Goal: Task Accomplishment & Management: Manage account settings

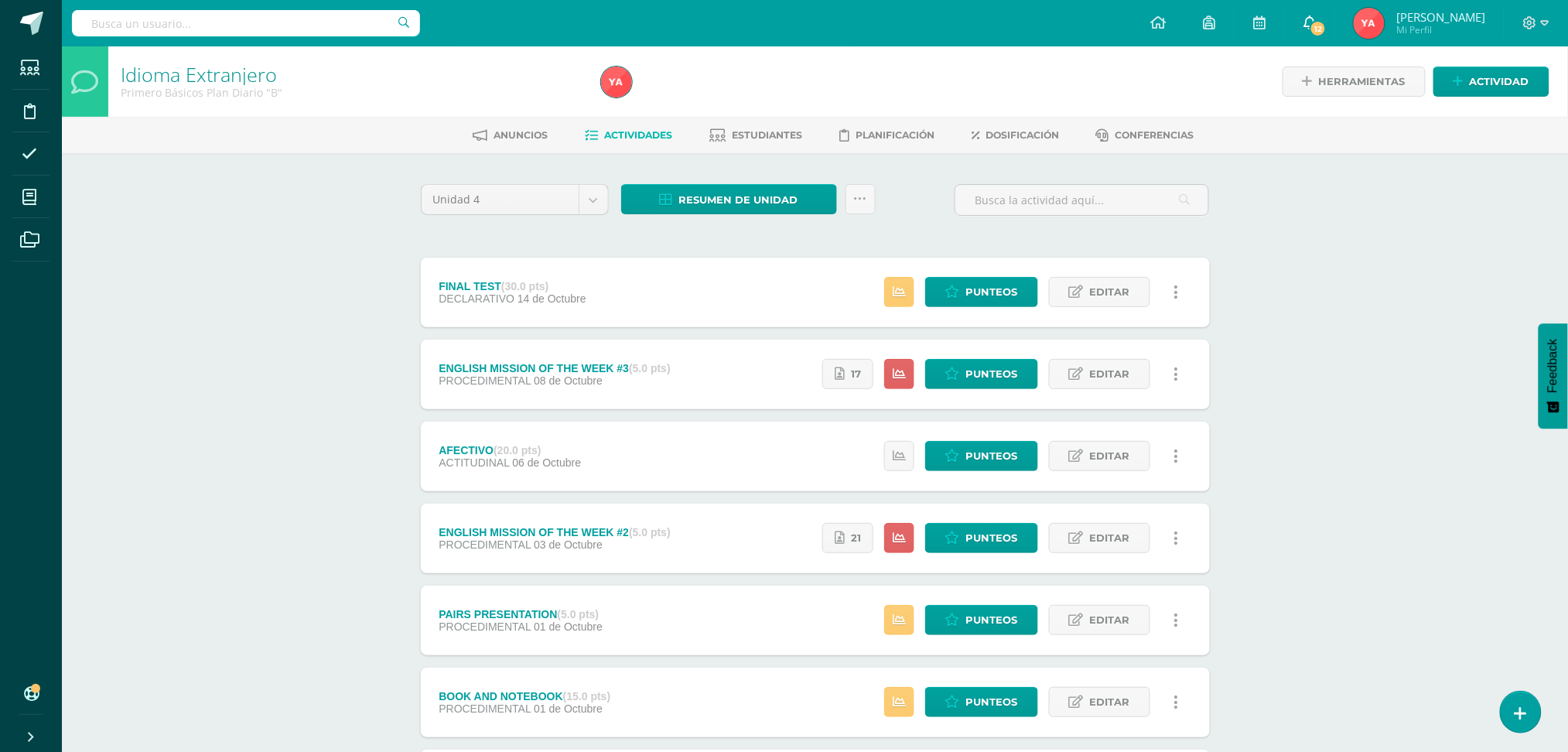
click at [792, 23] on span "12" at bounding box center [1318, 28] width 17 height 17
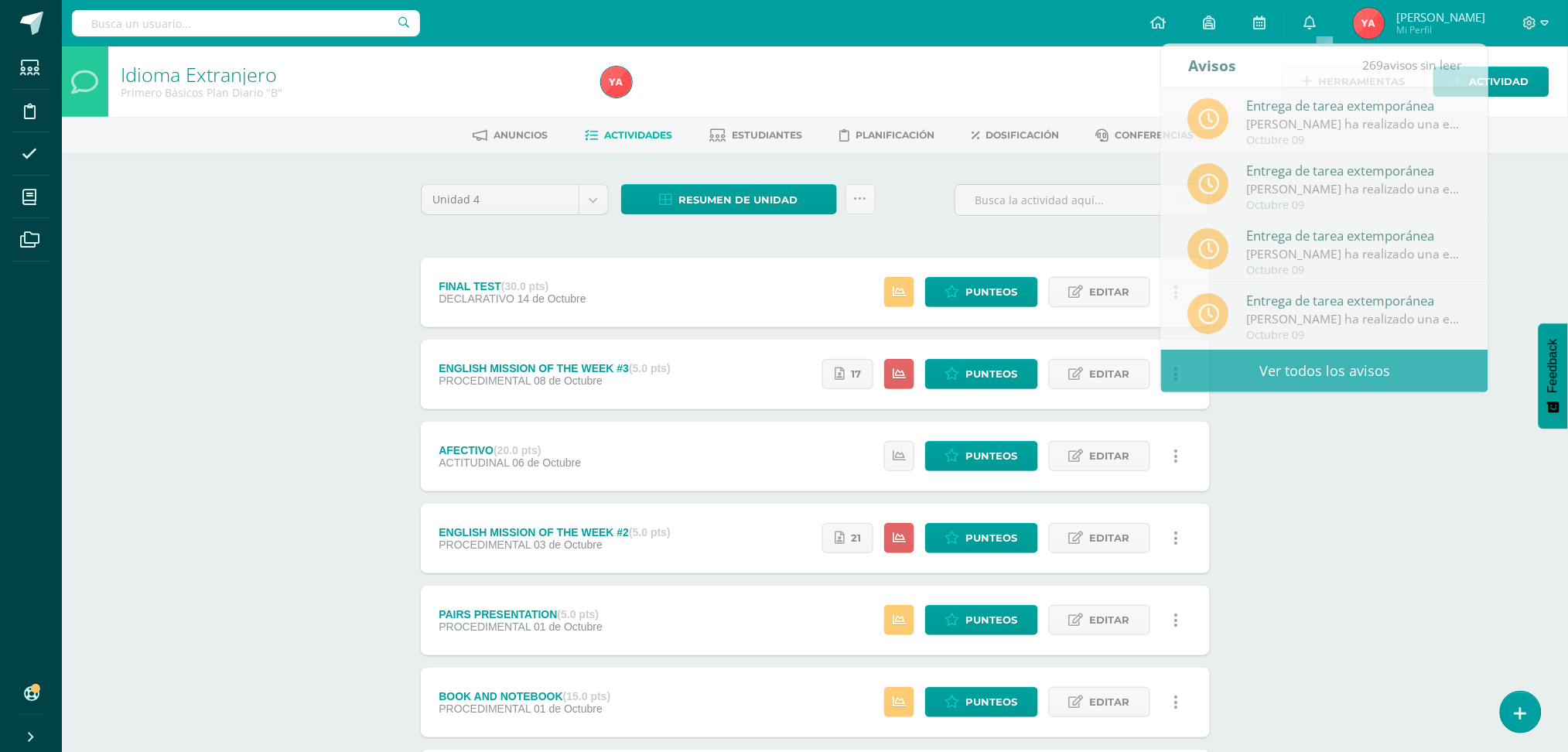
click at [792, 463] on div "Idioma Extranjero Primero Básicos Plan Diario "B" Herramientas Detalle de asist…" at bounding box center [815, 565] width 1506 height 1039
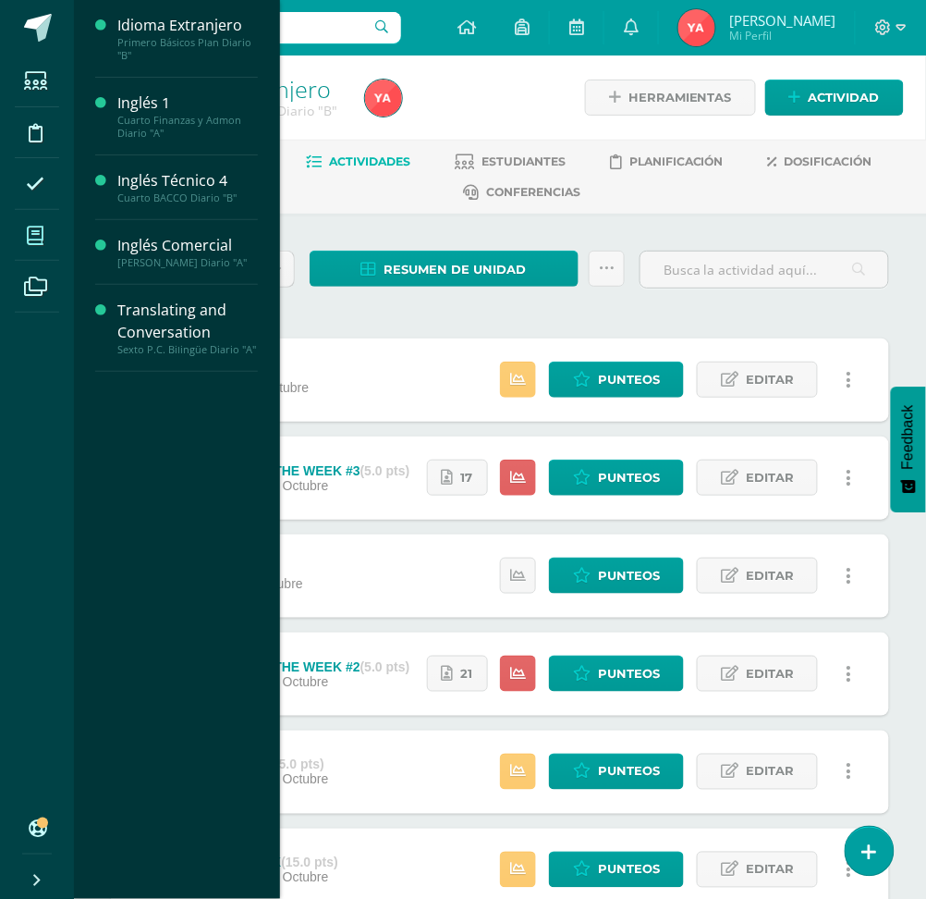
click at [33, 242] on icon at bounding box center [35, 235] width 17 height 18
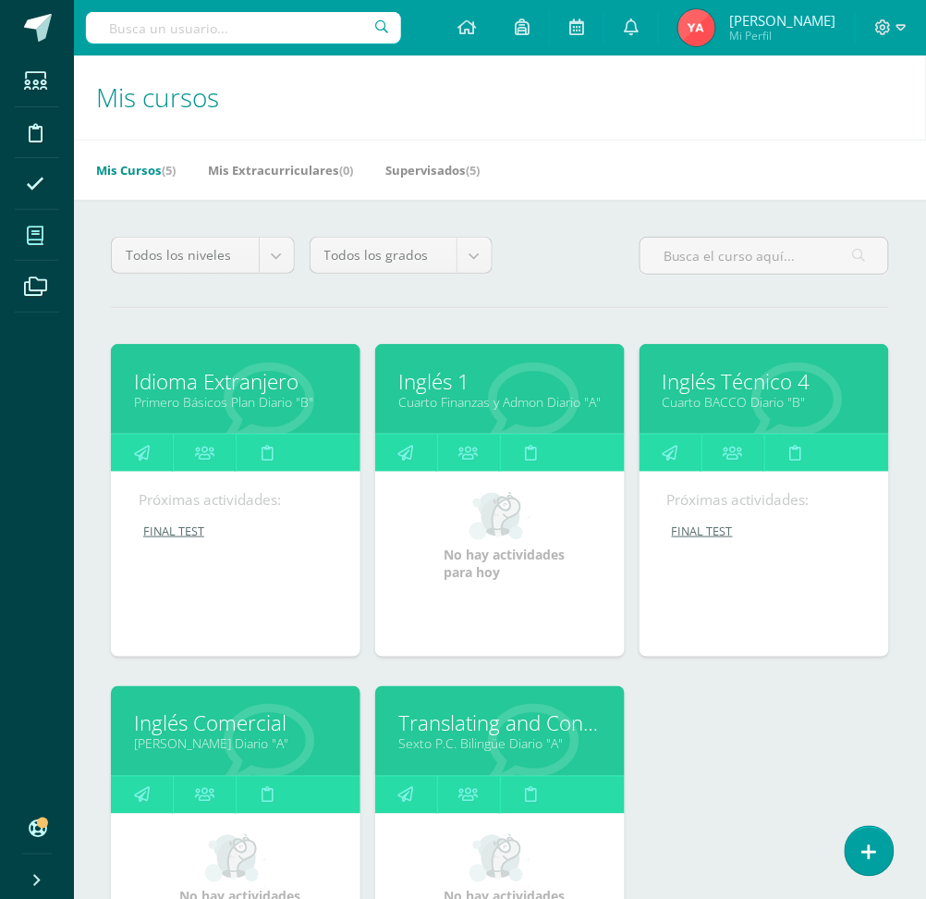
click at [719, 391] on link "Inglés Técnico 4" at bounding box center [764, 381] width 203 height 29
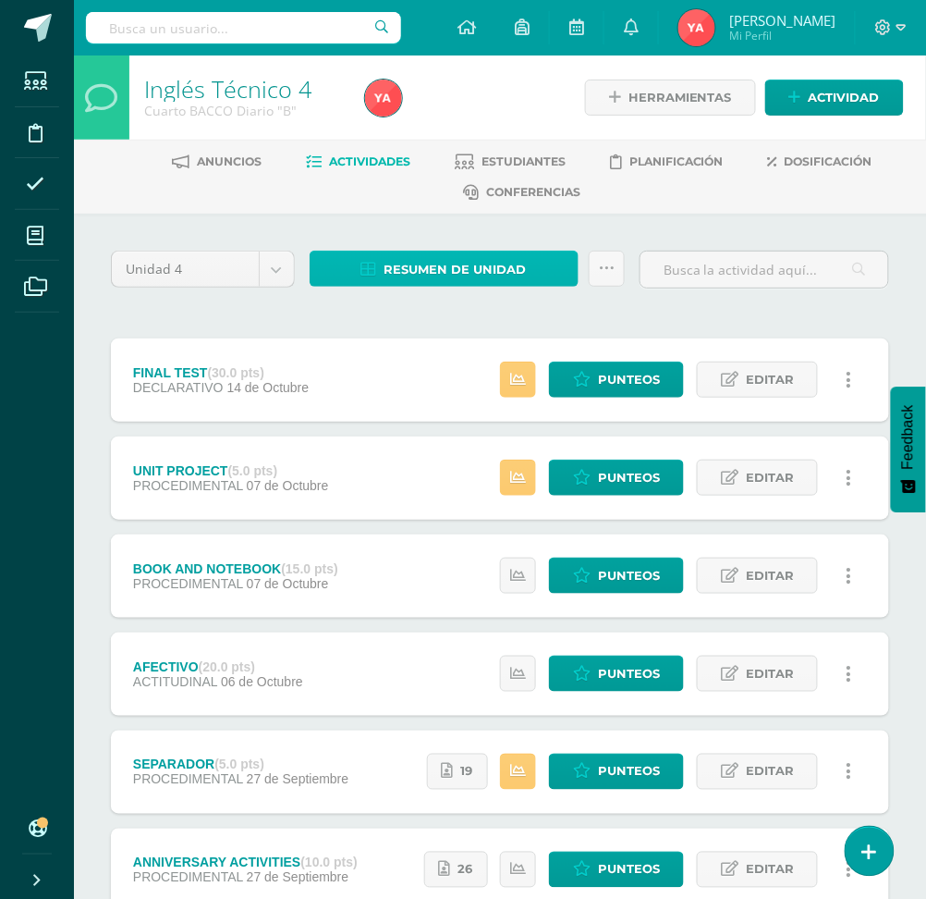
click at [488, 259] on span "Resumen de unidad" at bounding box center [456, 269] width 142 height 34
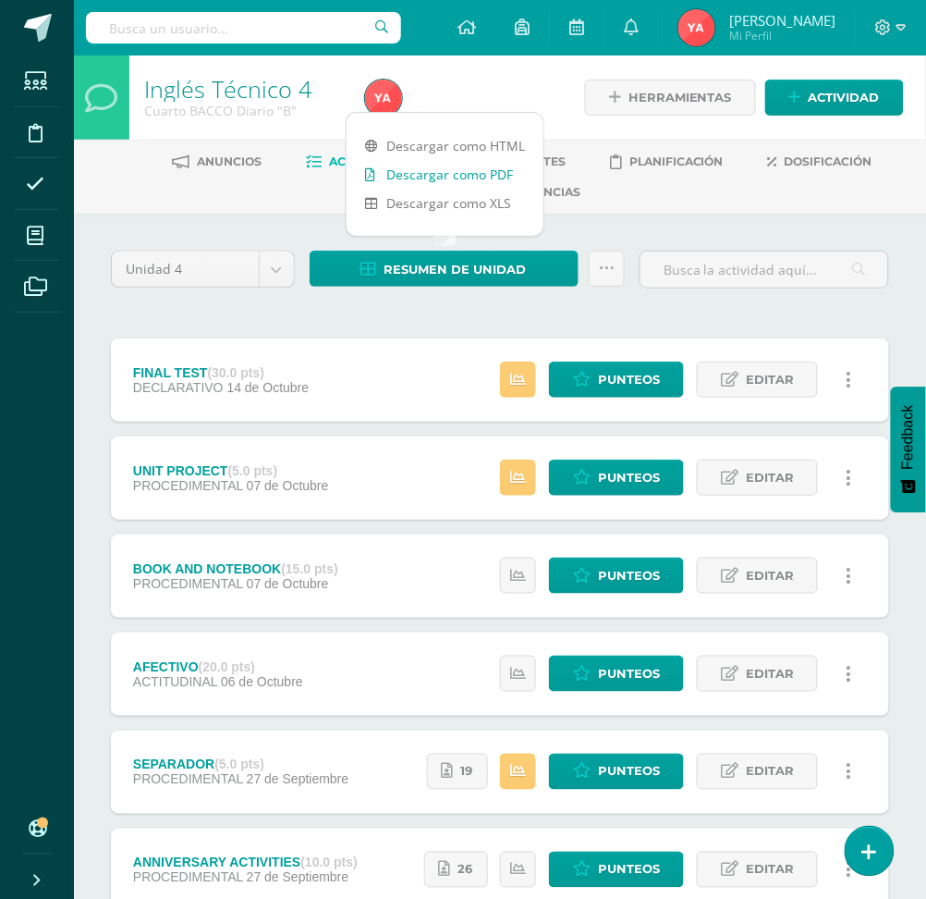
click at [495, 178] on link "Descargar como PDF" at bounding box center [445, 174] width 197 height 29
click at [628, 228] on div "Unidad 4 Unidad 1 Unidad 2 Unidad 3 Unidad 4 Resumen de unidad Subir actividade…" at bounding box center [500, 722] width 852 height 1017
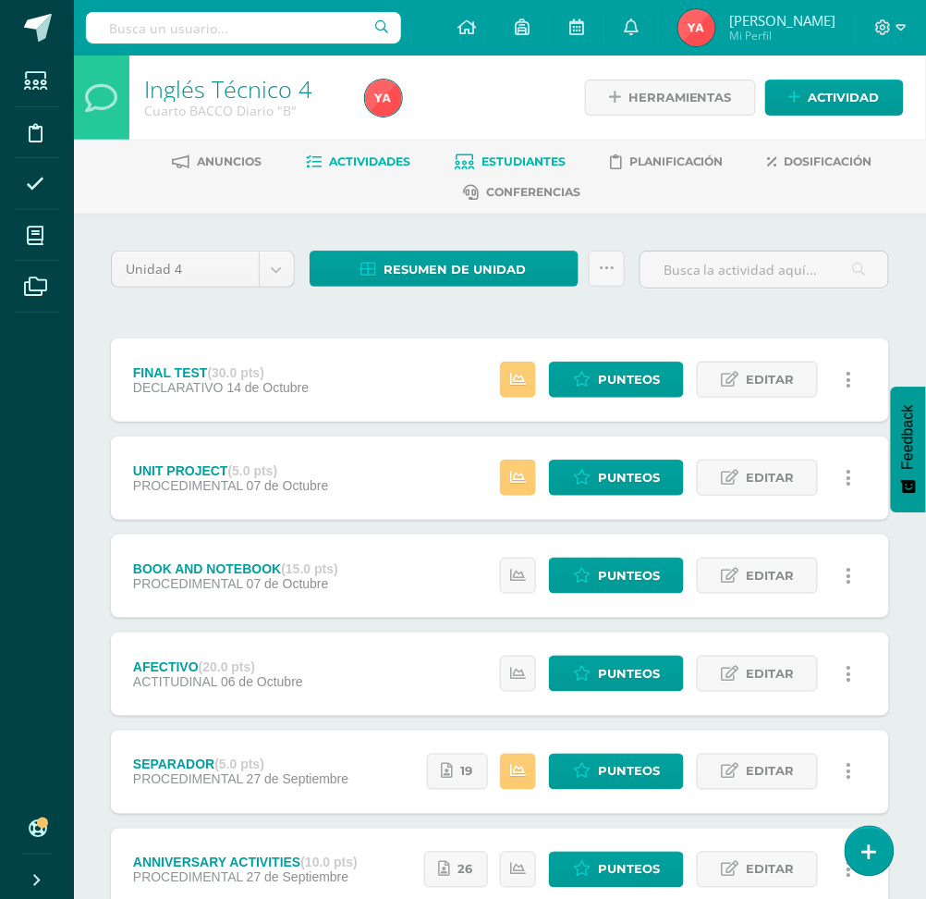
click at [464, 151] on link "Estudiantes" at bounding box center [510, 162] width 111 height 30
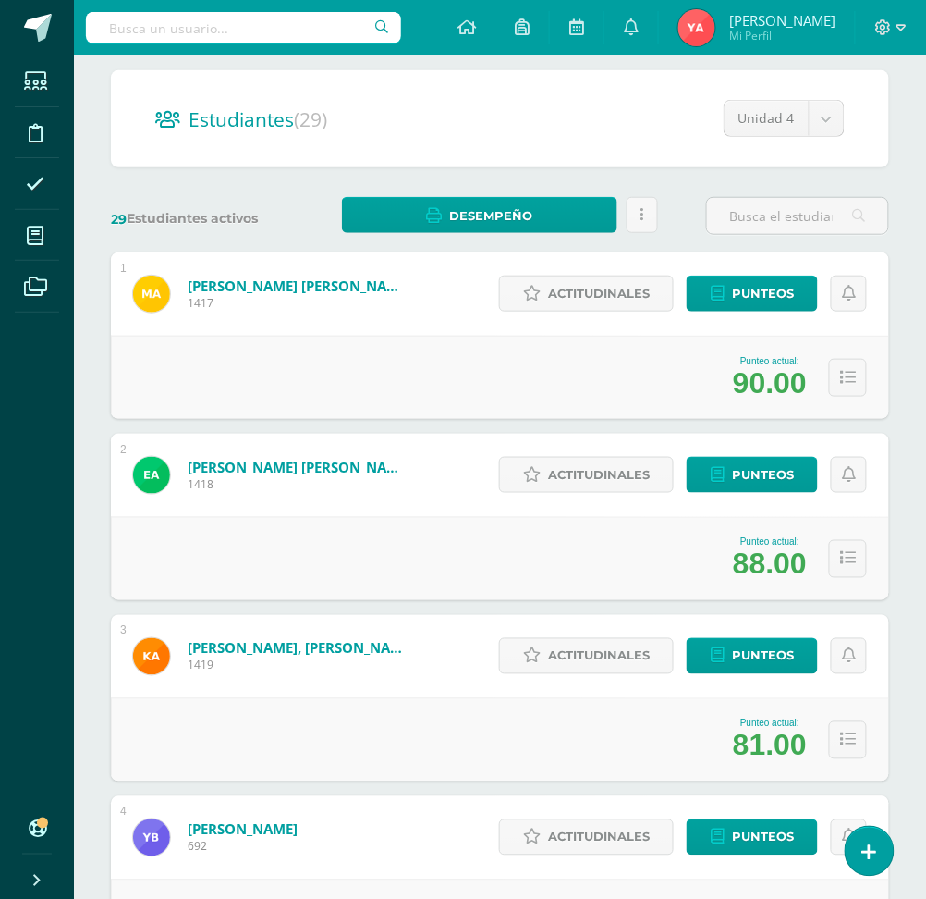
scroll to position [123, 0]
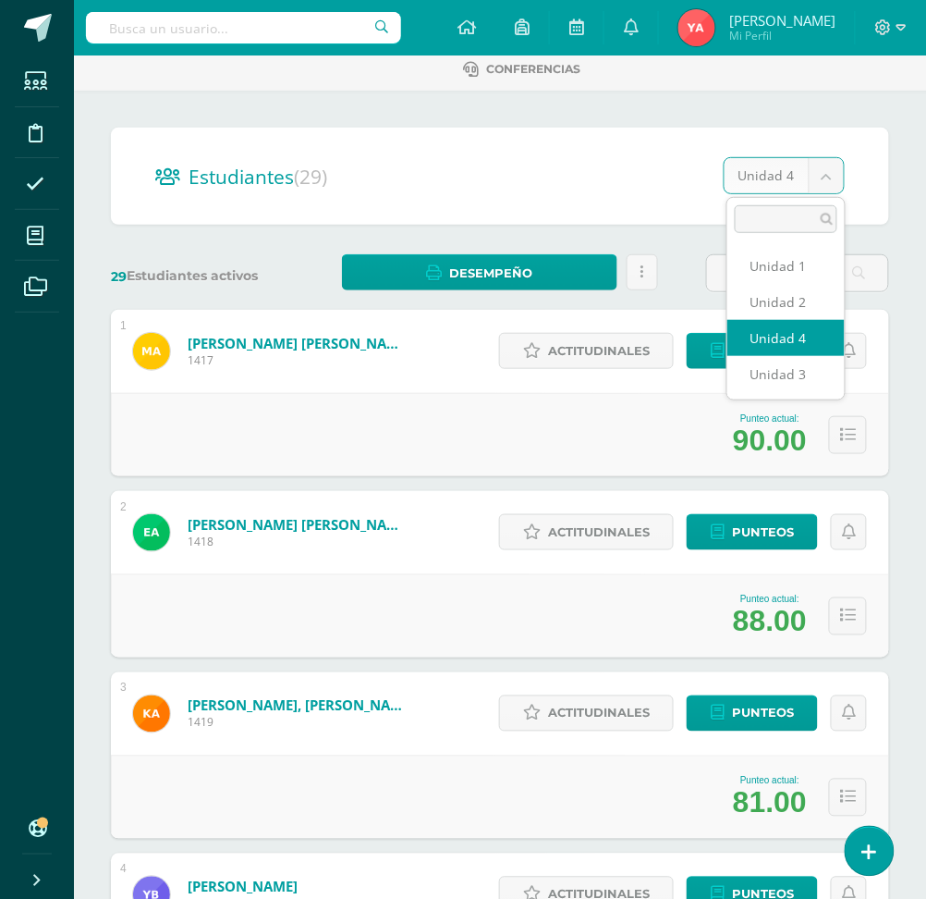
click at [816, 272] on input "text" at bounding box center [798, 273] width 182 height 36
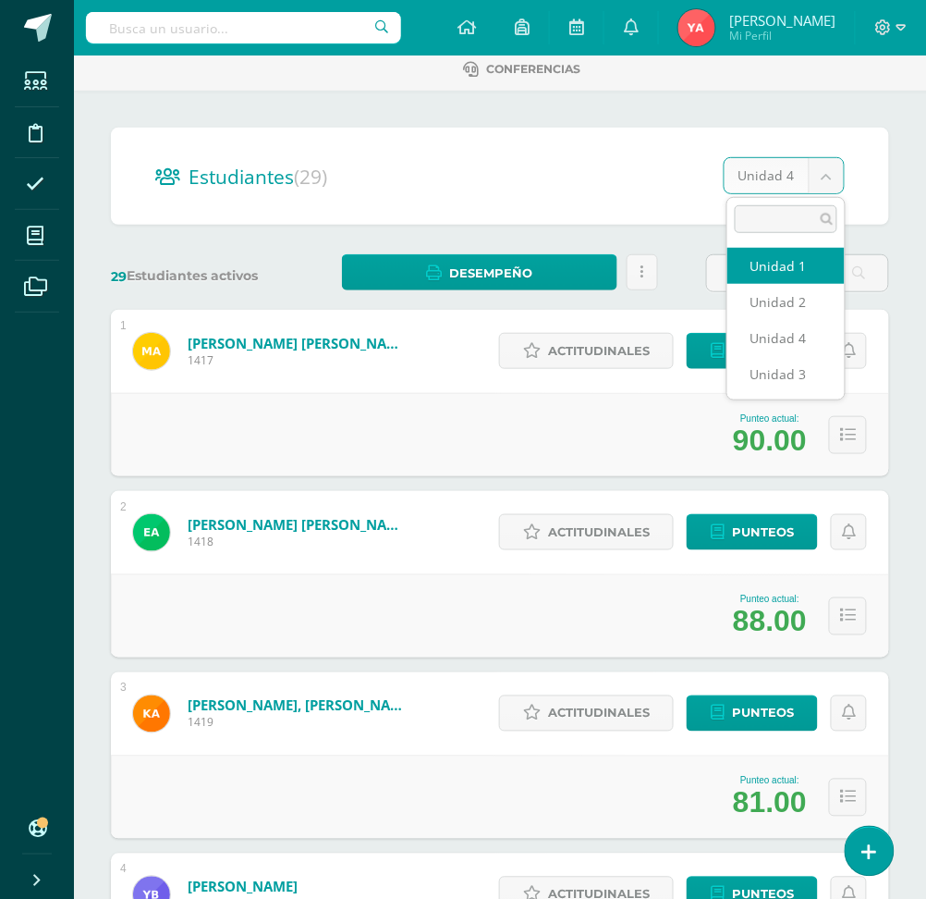
select select "/dashboard/teacher/section/2053/students/?unit=70232"
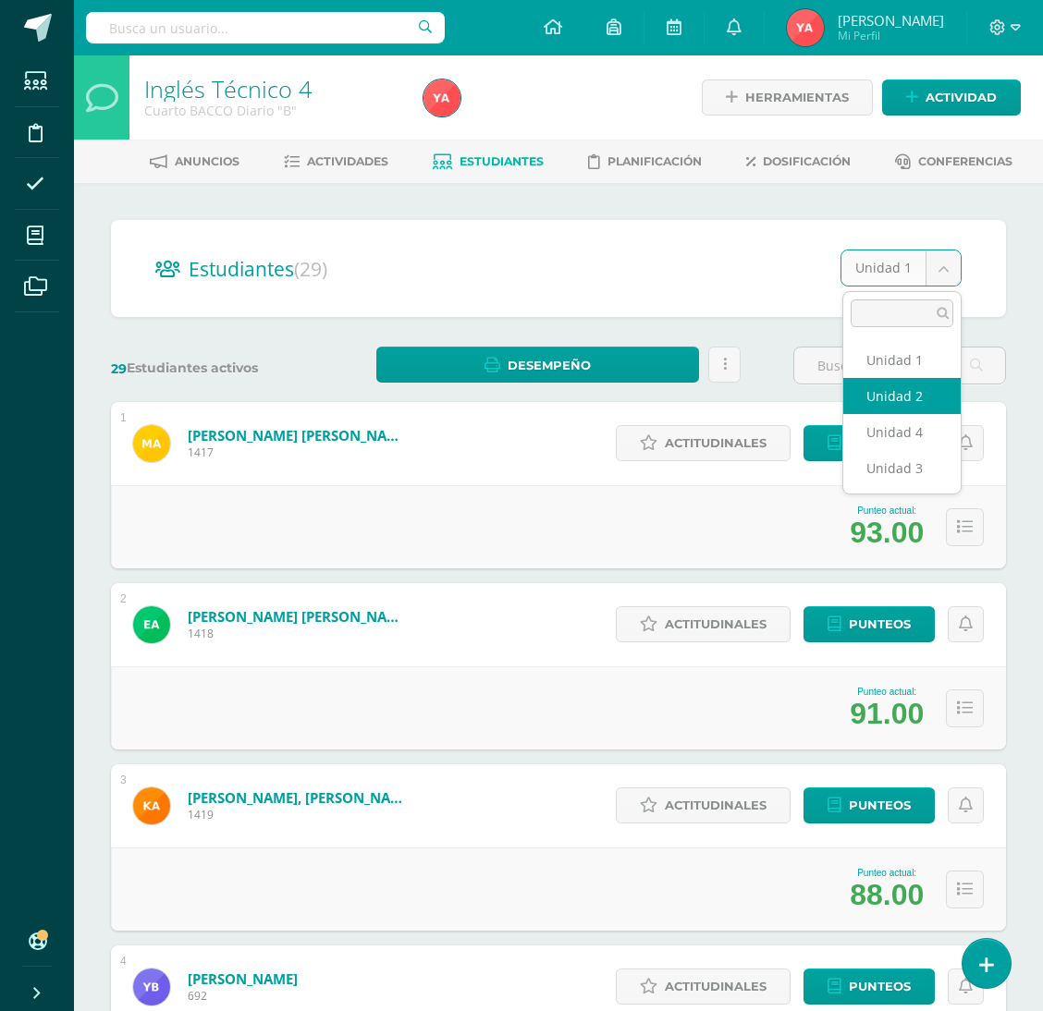
select select "/dashboard/teacher/section/2053/students/?unit=70235"
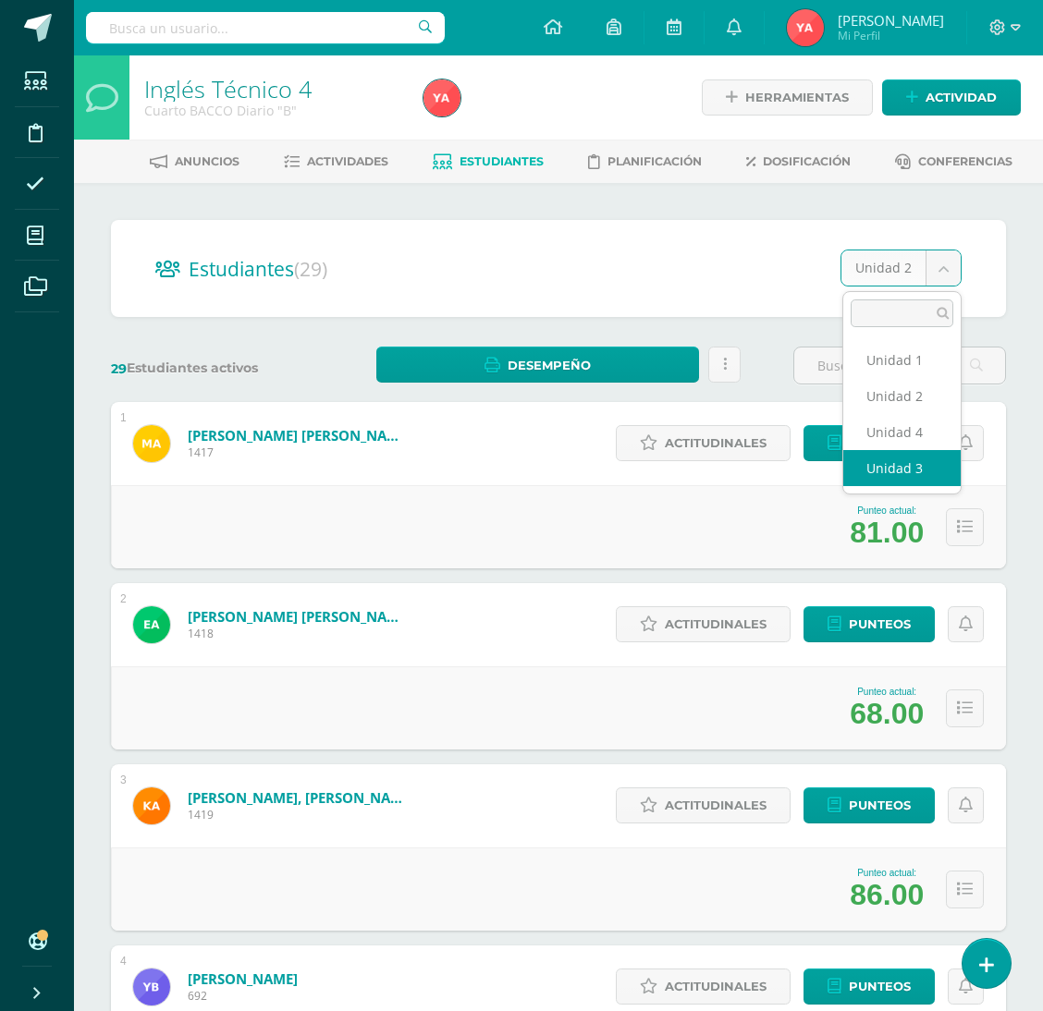
select select "/dashboard/teacher/section/2053/students/?unit=70238"
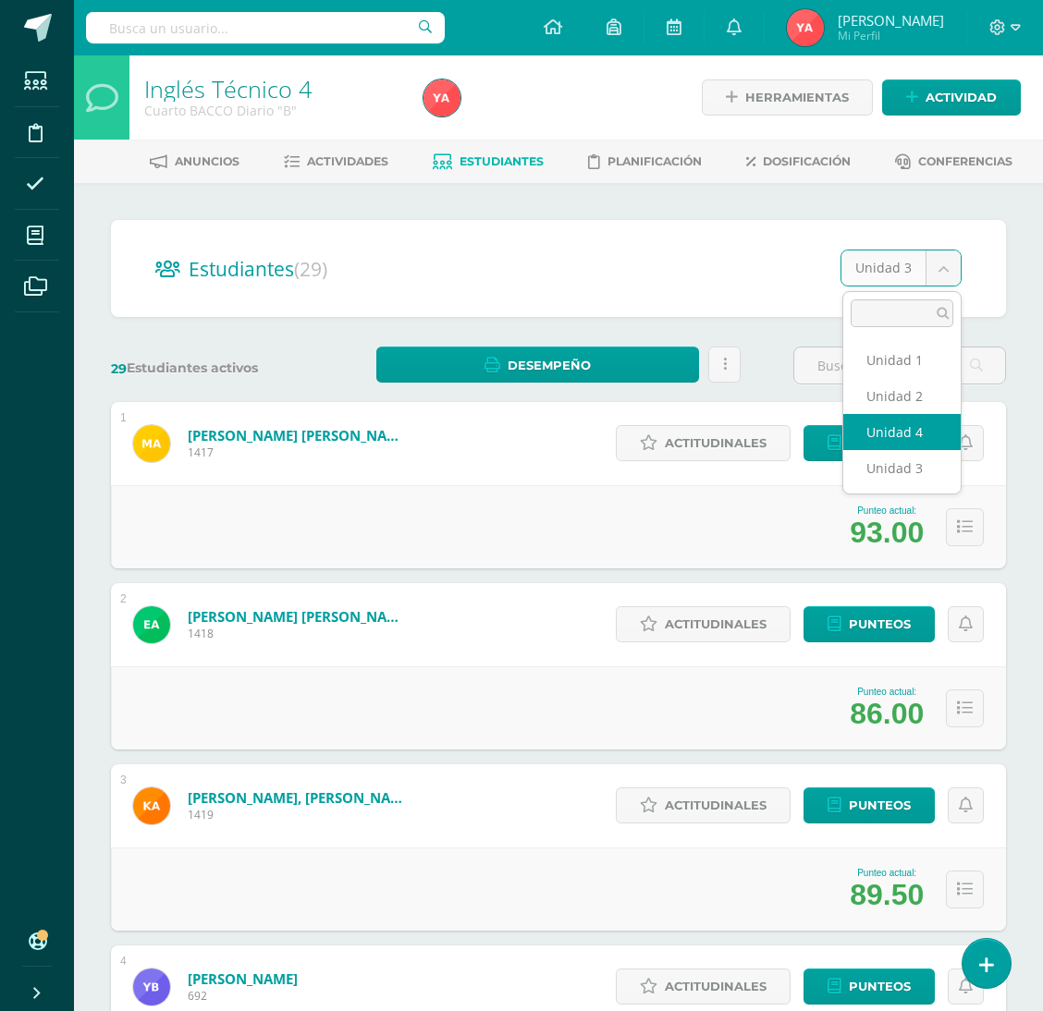
select select "/dashboard/teacher/section/2053/students/?unit=70241"
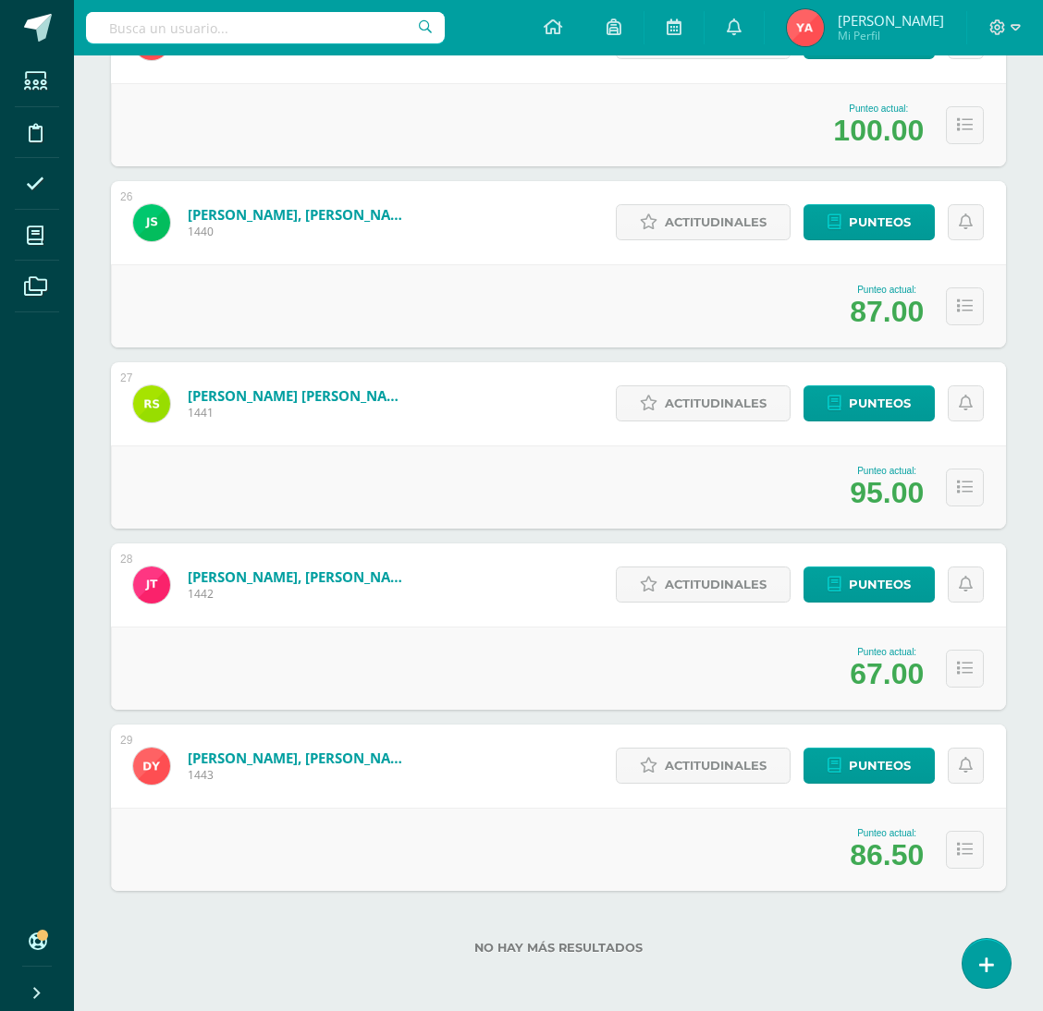
scroll to position [4473, 0]
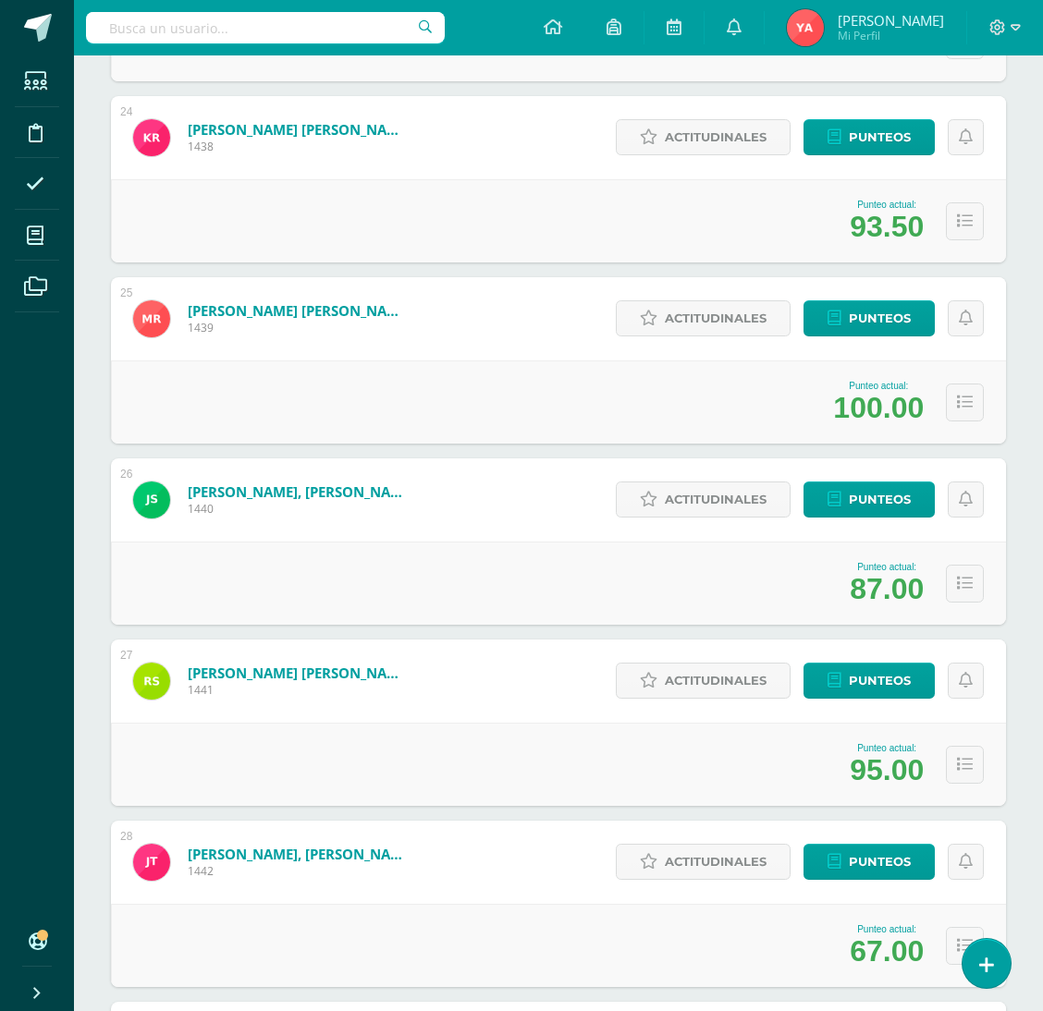
click at [42, 340] on ul "Estudiantes Disciplina Asistencia Mis cursos Archivos" at bounding box center [37, 486] width 74 height 863
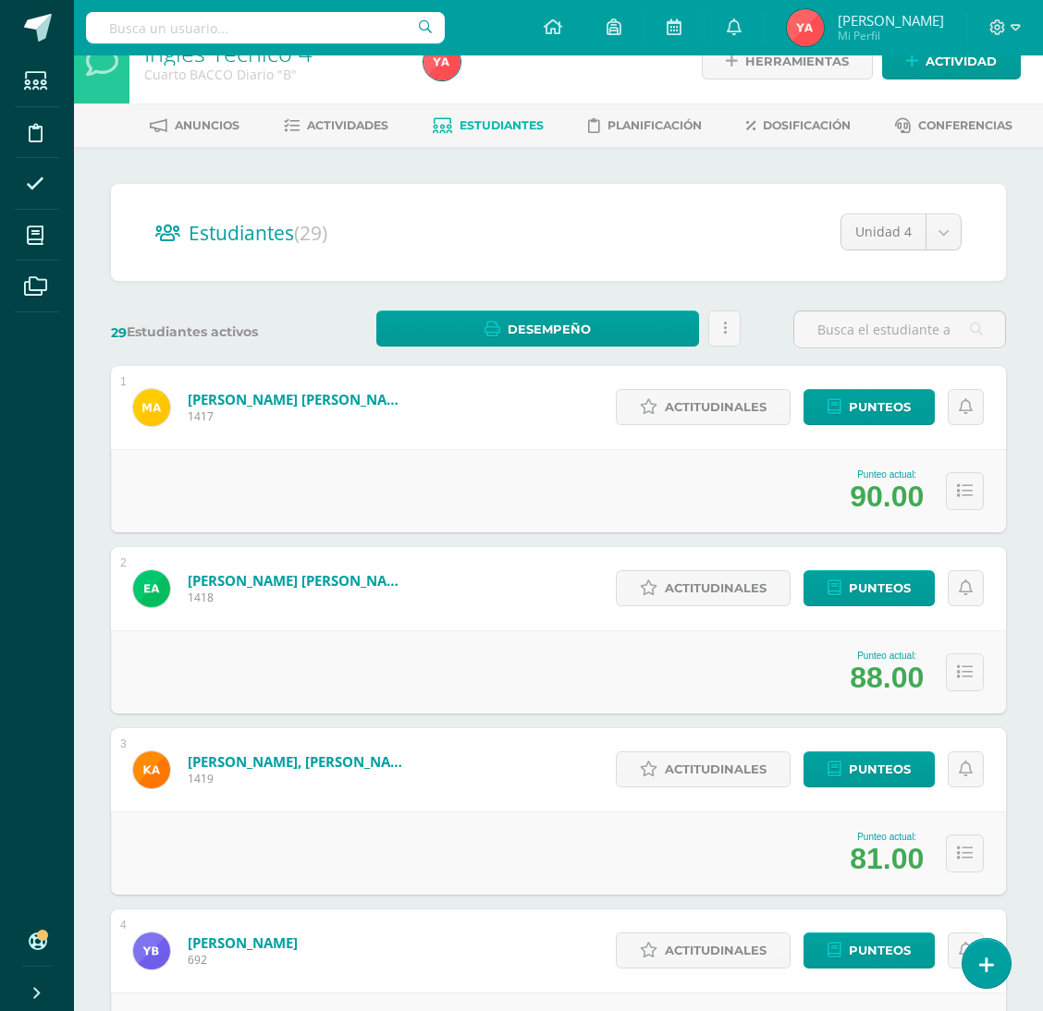
scroll to position [0, 0]
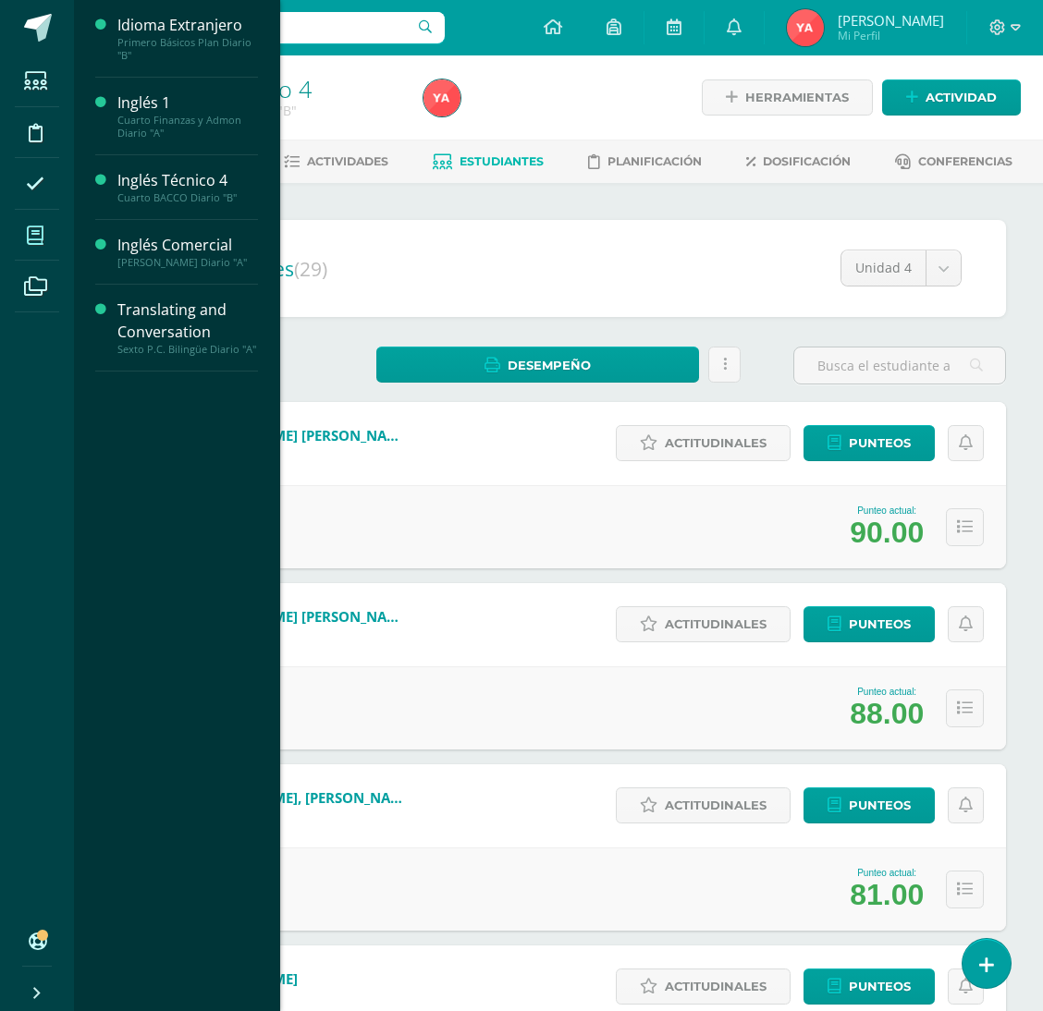
click at [47, 223] on span at bounding box center [36, 235] width 42 height 42
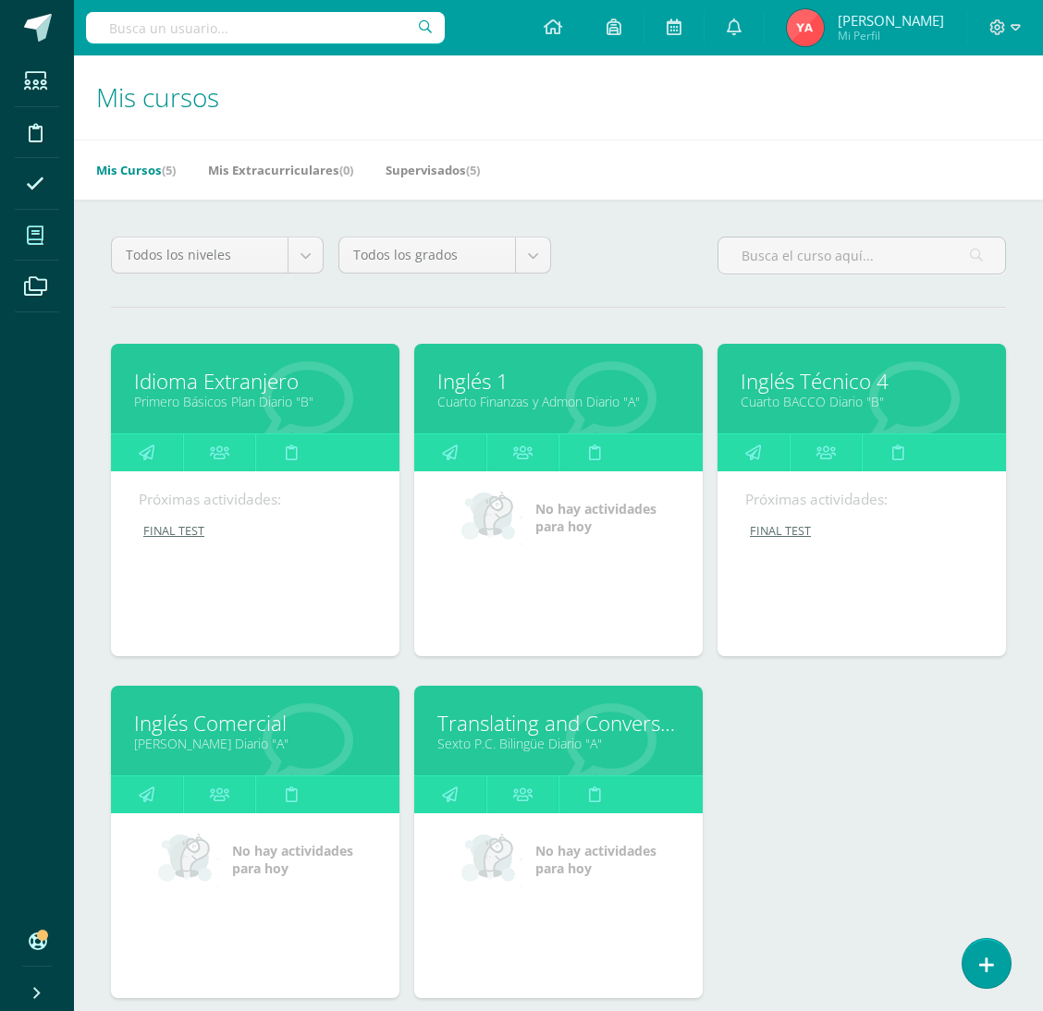
click at [335, 382] on link "Idioma Extranjero" at bounding box center [255, 381] width 242 height 29
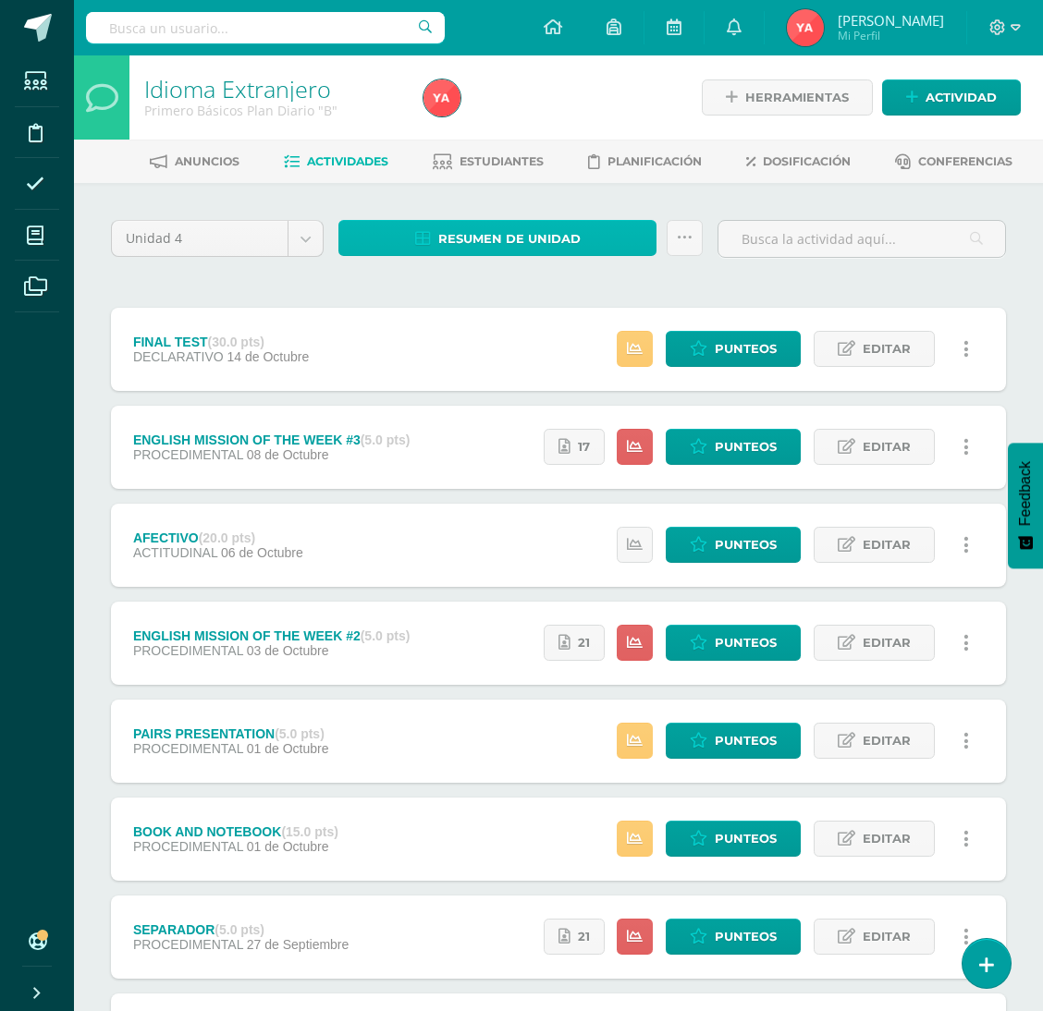
click at [384, 255] on link "Resumen de unidad" at bounding box center [497, 238] width 318 height 36
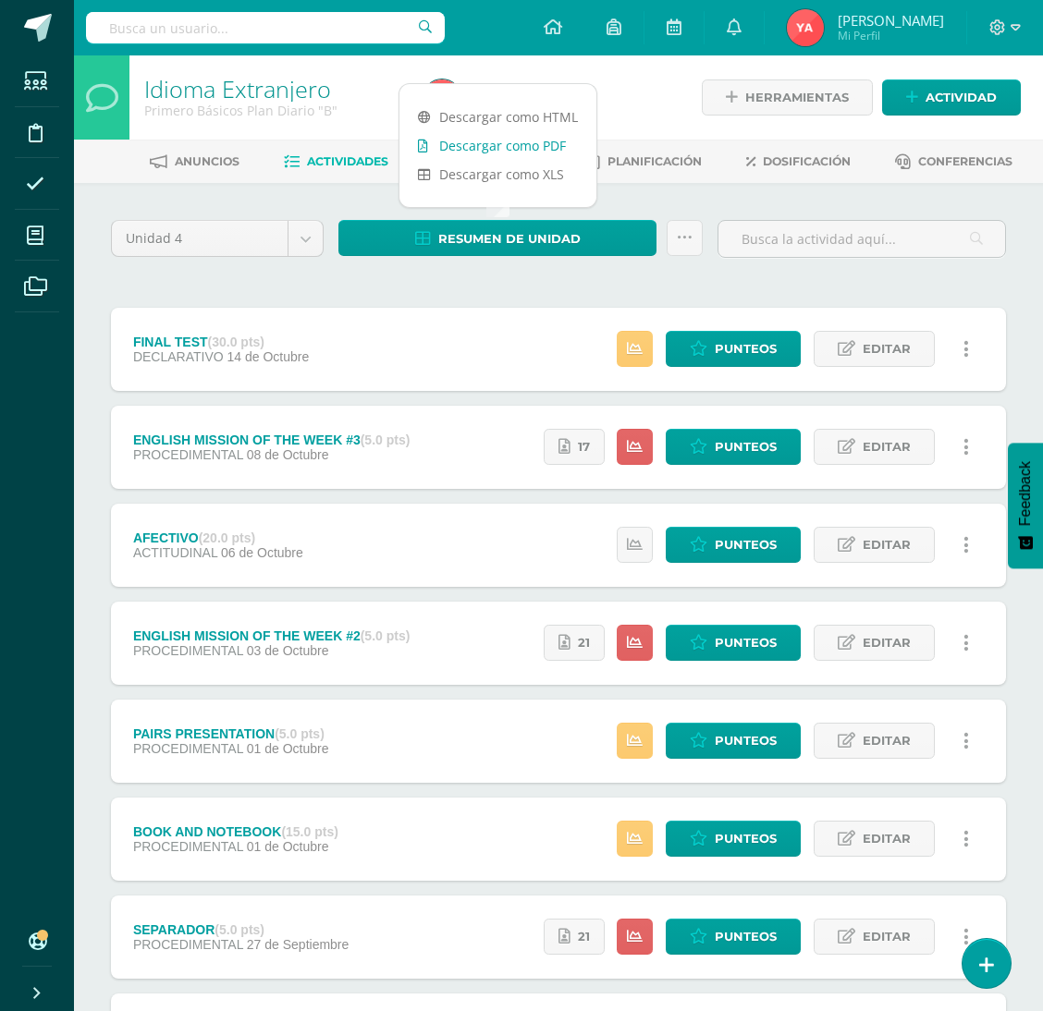
click at [424, 140] on icon at bounding box center [423, 146] width 10 height 13
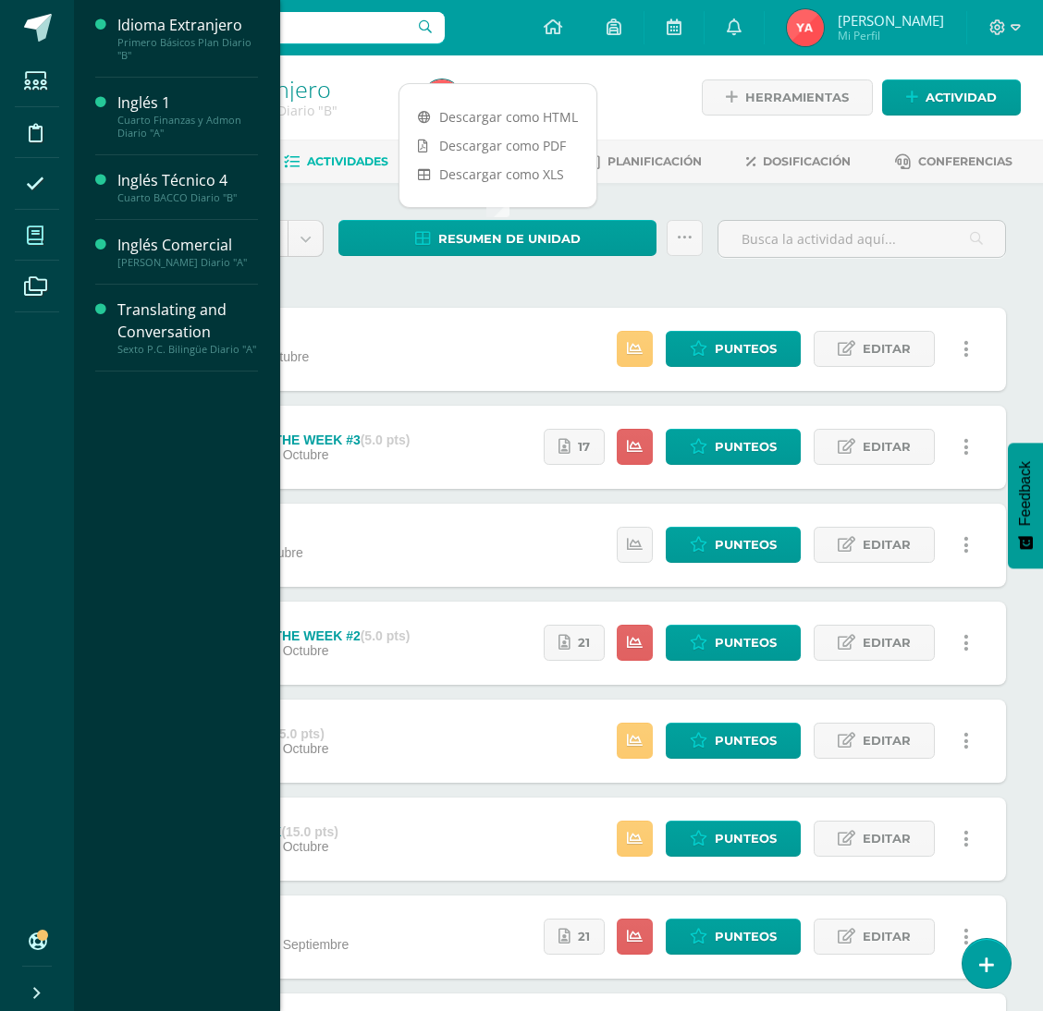
click at [30, 228] on icon at bounding box center [35, 235] width 17 height 18
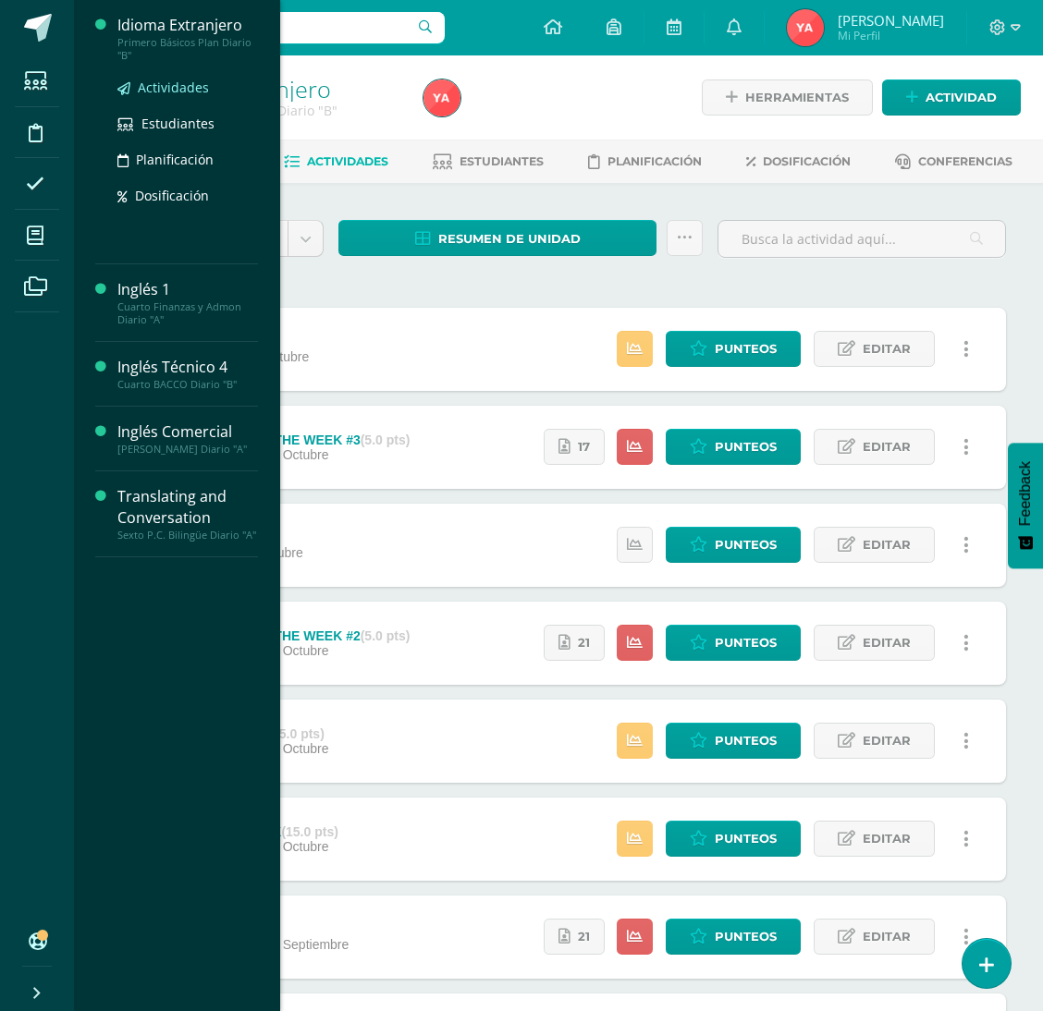
click at [164, 92] on span "Actividades" at bounding box center [173, 88] width 71 height 18
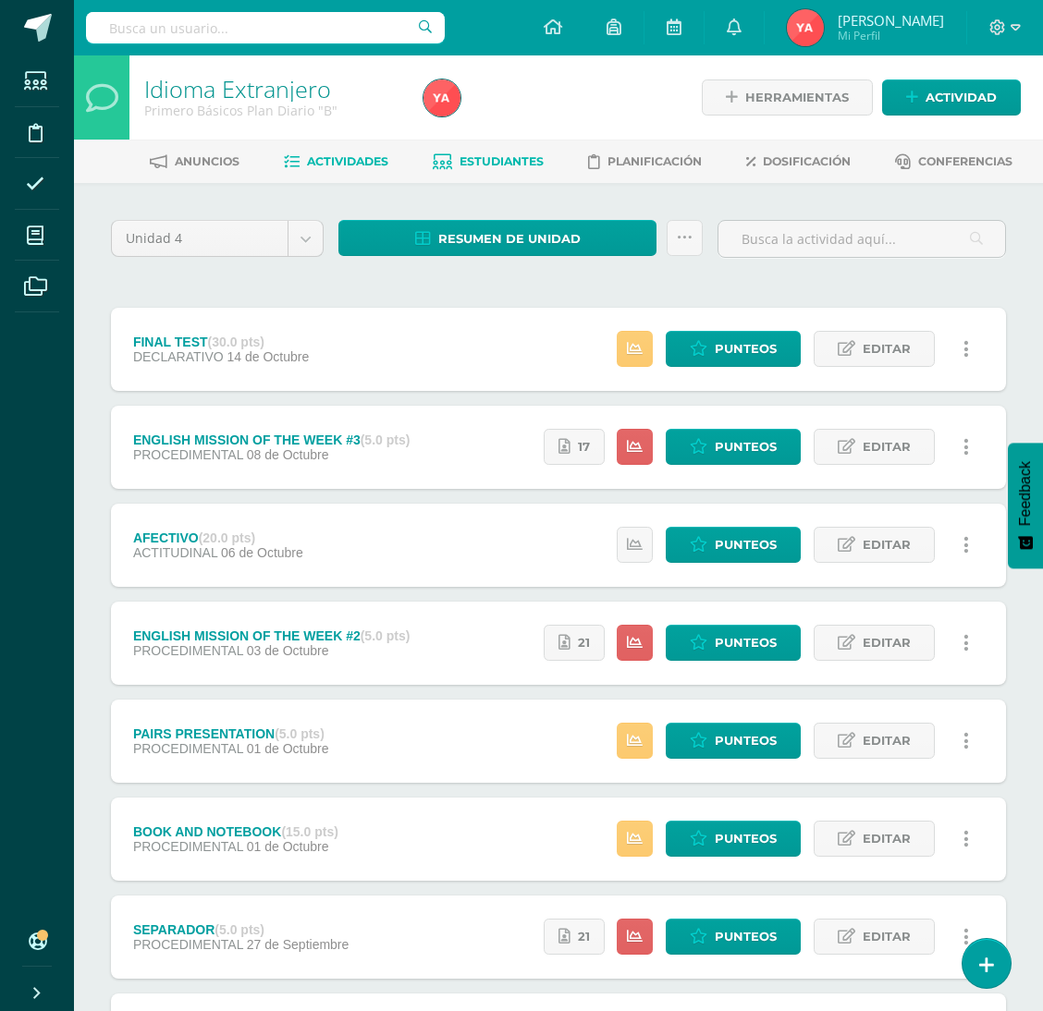
click at [517, 162] on span "Estudiantes" at bounding box center [501, 161] width 84 height 14
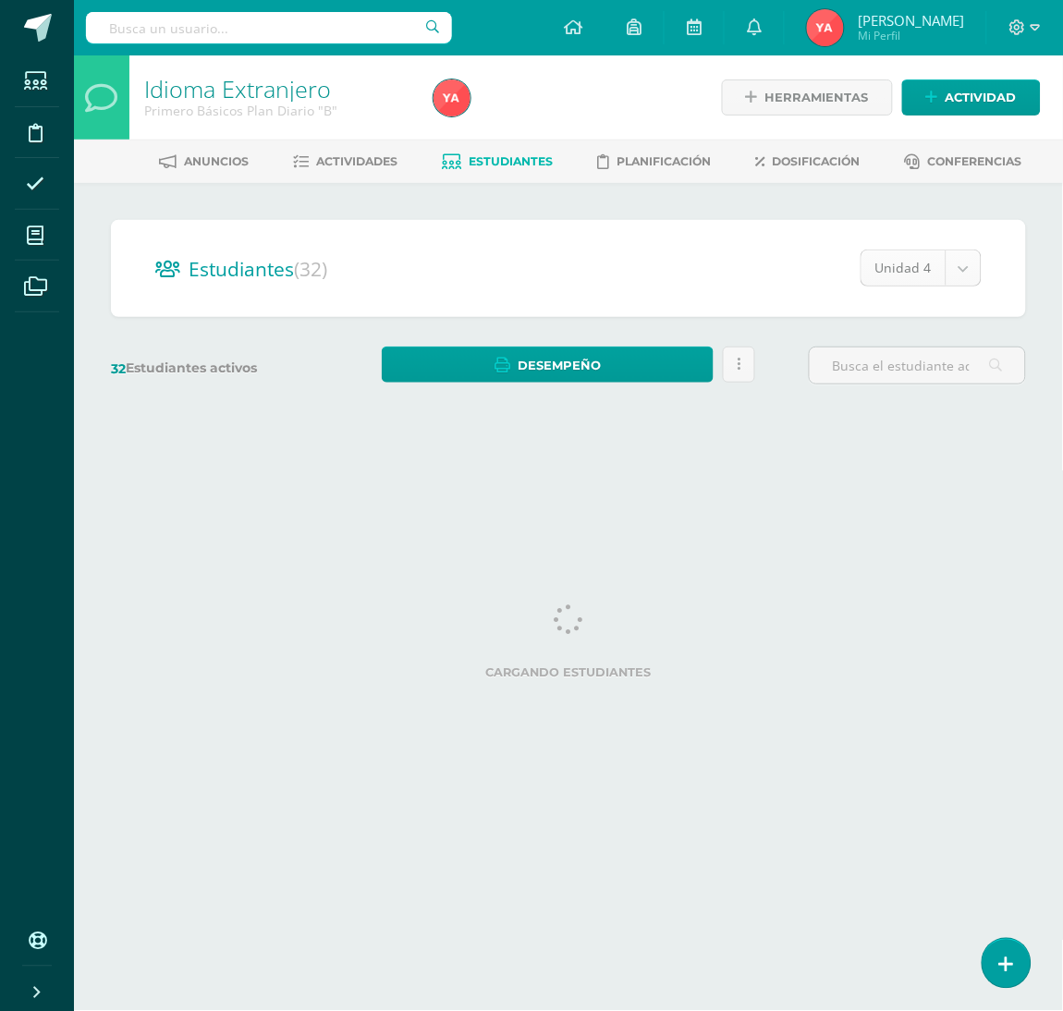
click at [948, 265] on body "Estudiantes Disciplina Asistencia Mis cursos Archivos Soporte Ayuda Reportar un…" at bounding box center [531, 219] width 1063 height 439
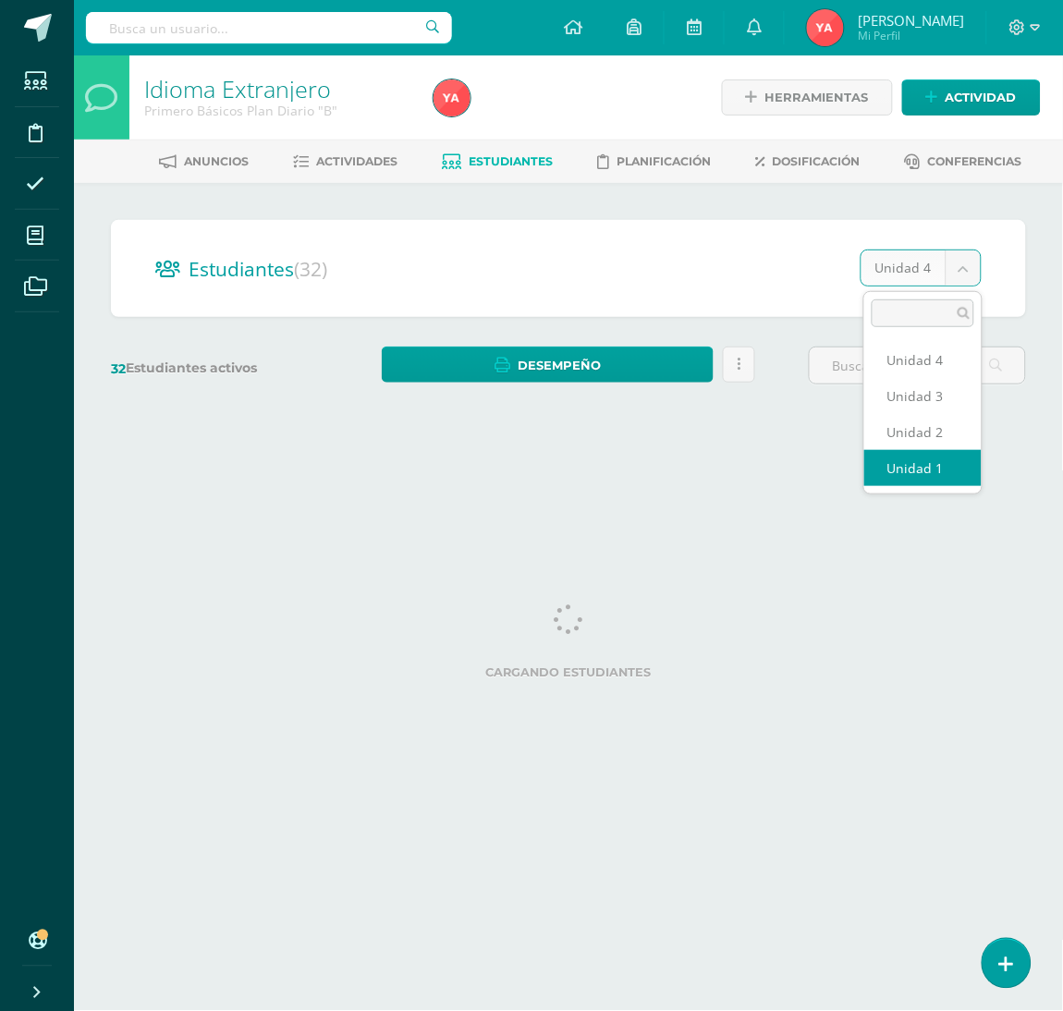
select select "/dashboard/teacher/section/1902/students/?unit=67855"
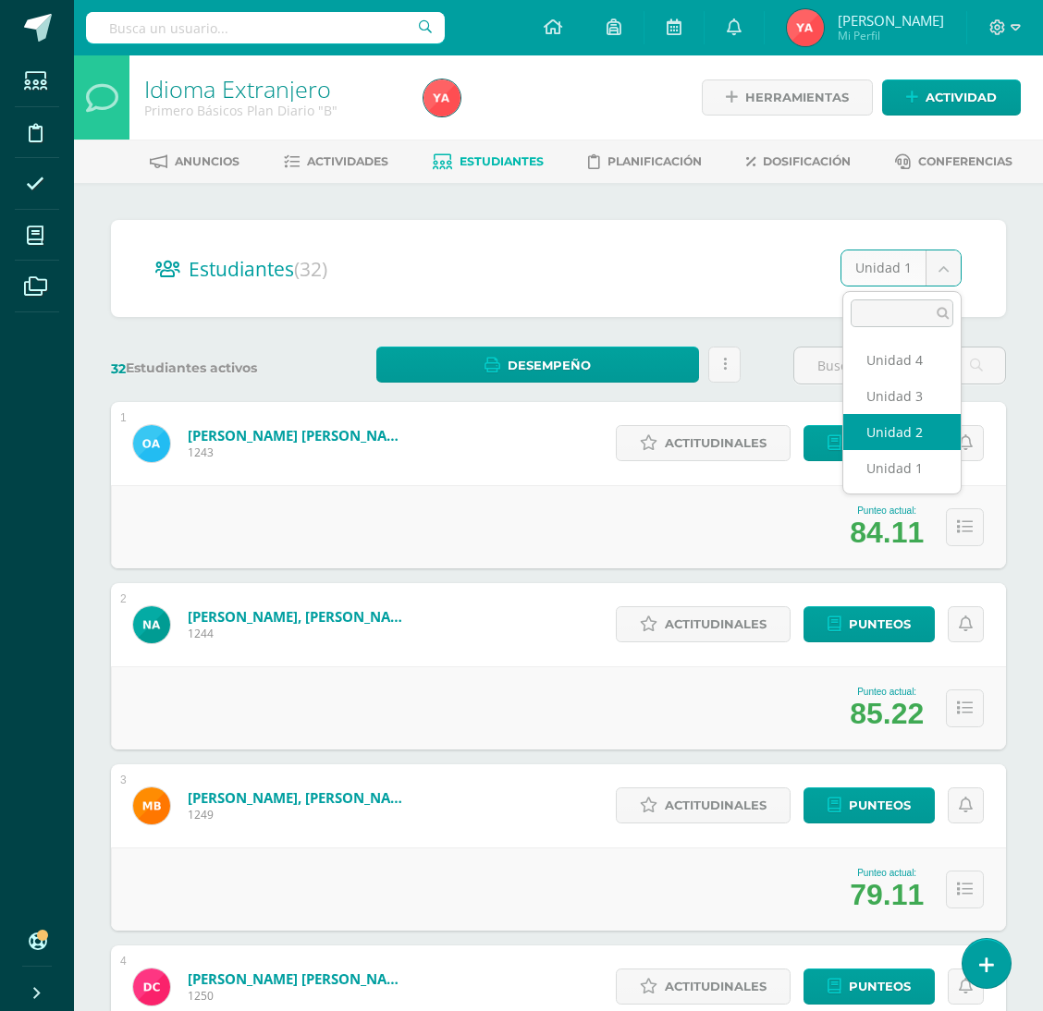
select select "/dashboard/teacher/section/1902/students/?unit=67858"
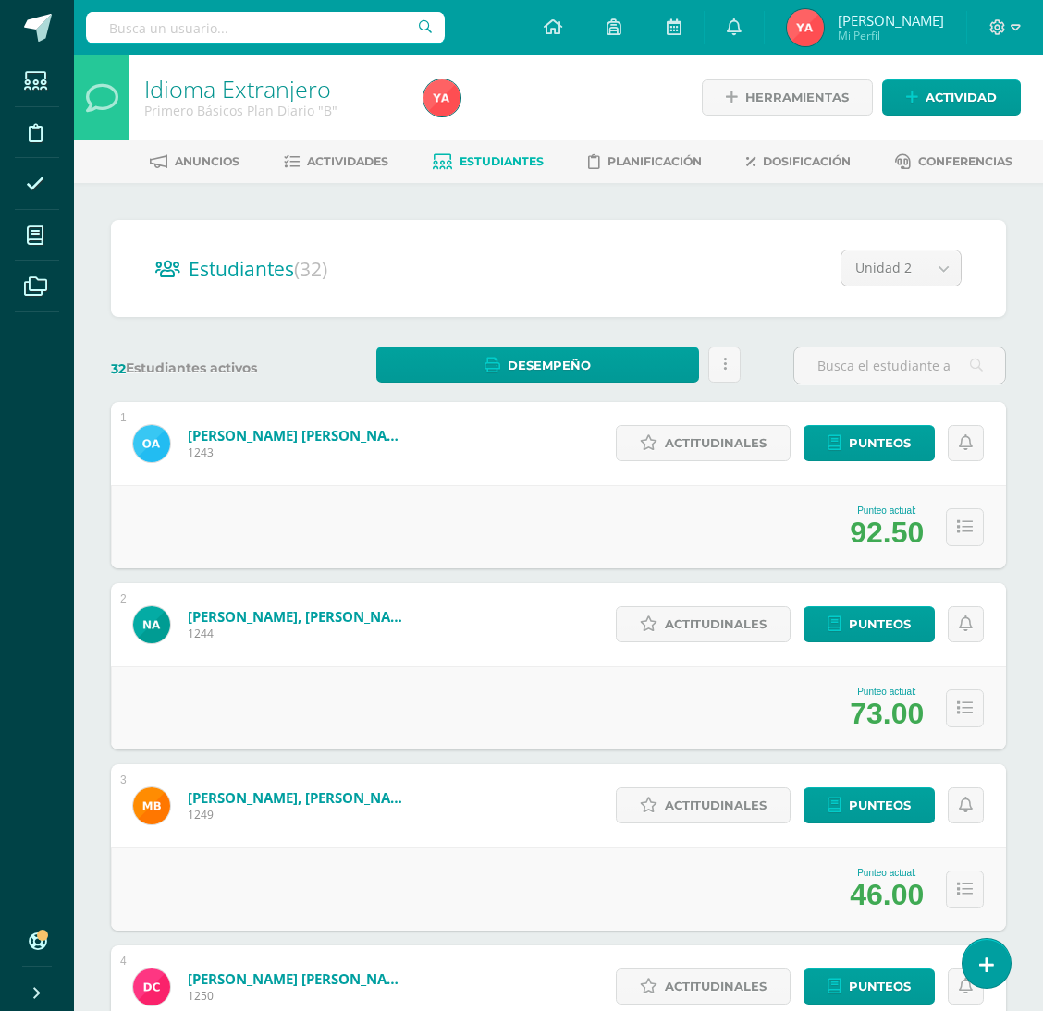
click at [931, 296] on div "Unidad 2 Unidad 4 Unidad 3 Unidad 2 Unidad 1" at bounding box center [886, 276] width 151 height 52
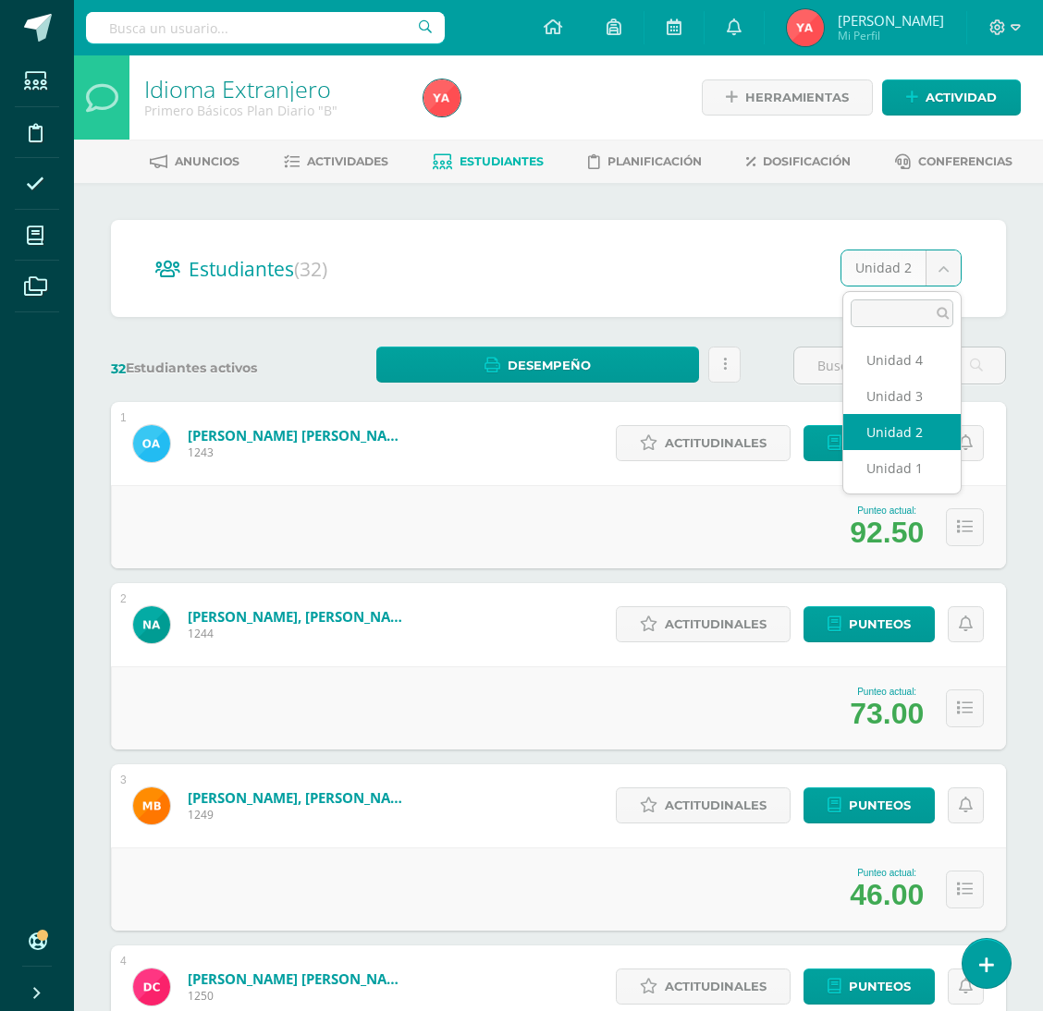
select select "/dashboard/teacher/section/1902/students/?unit=67861"
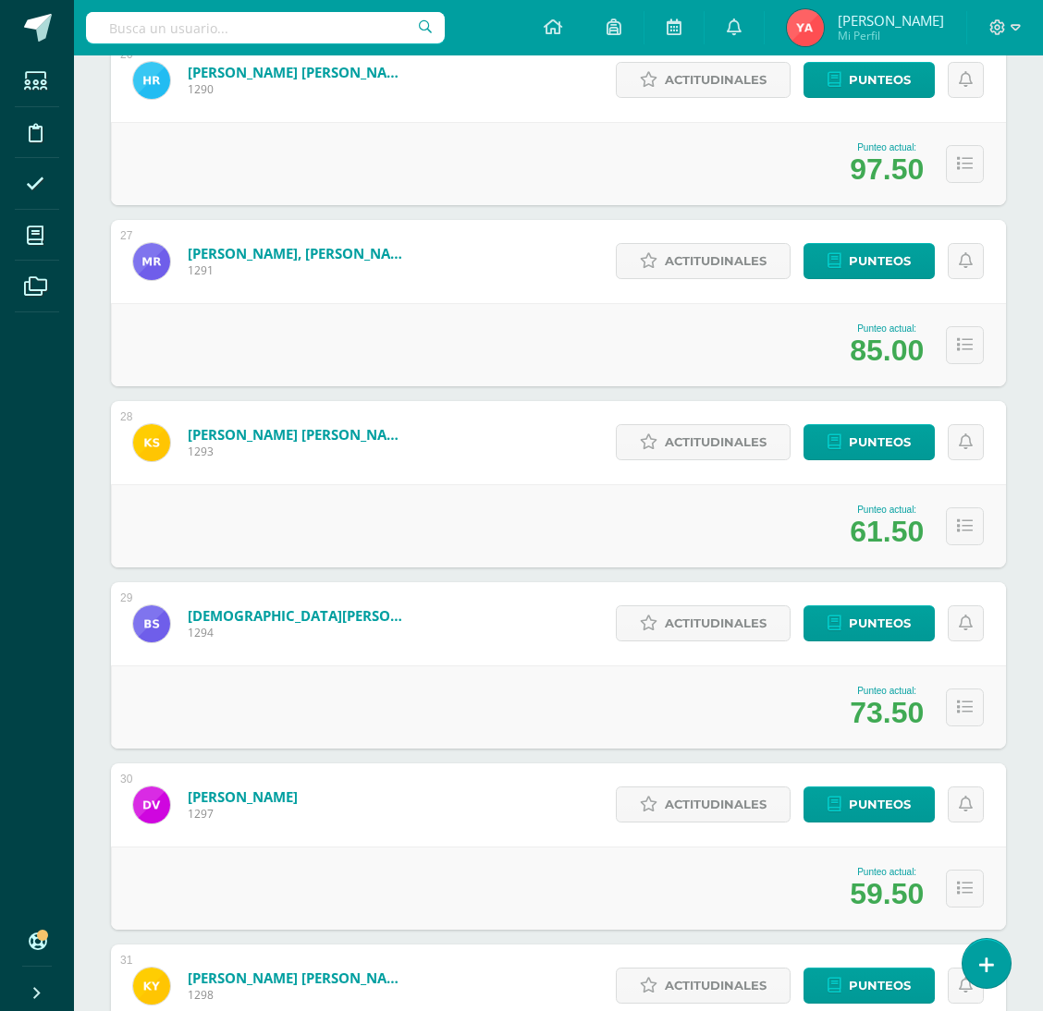
scroll to position [4878, 0]
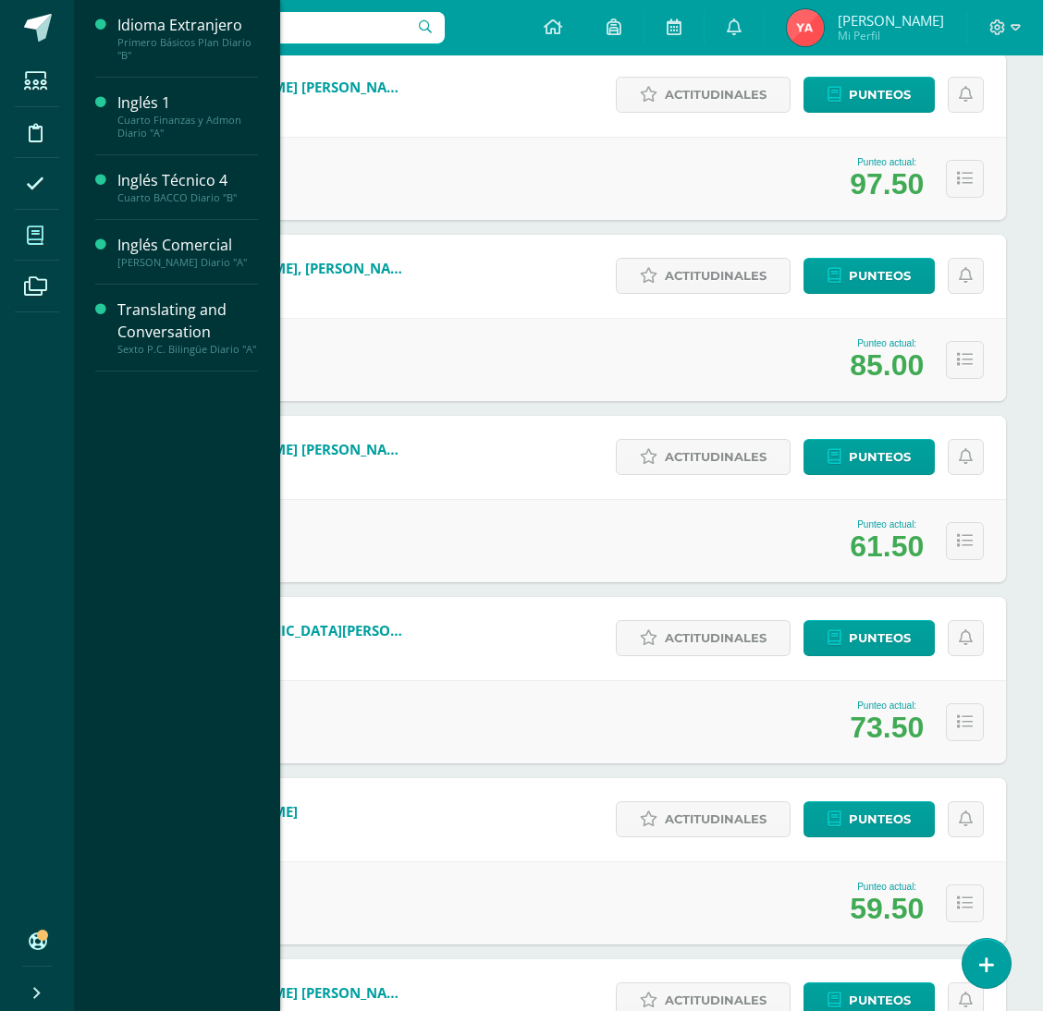
click at [35, 235] on icon at bounding box center [35, 235] width 17 height 18
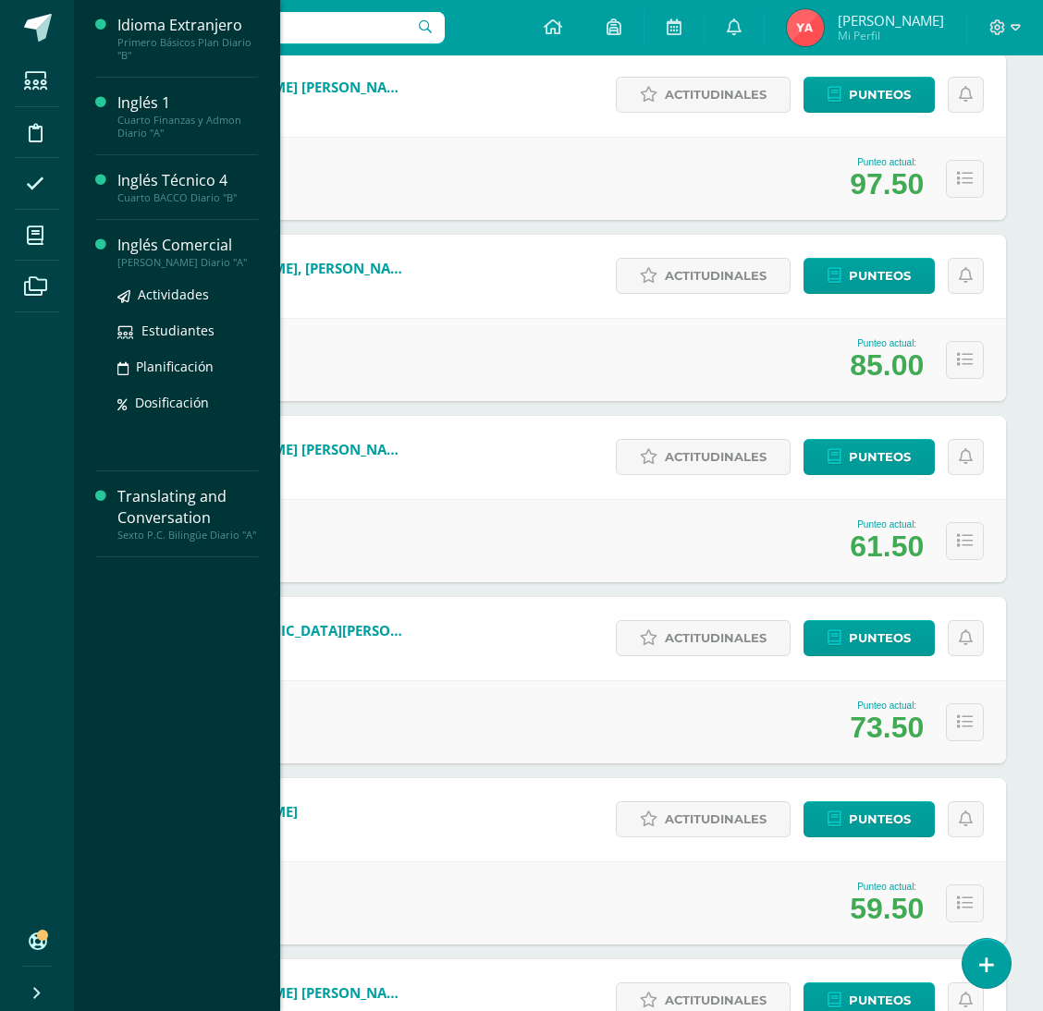
click at [156, 324] on ul "Actividades Estudiantes Planificación Dosificación" at bounding box center [187, 348] width 141 height 129
click at [134, 323] on ul "Actividades Estudiantes Planificación Dosificación" at bounding box center [187, 348] width 141 height 129
click at [129, 302] on icon at bounding box center [123, 296] width 13 height 13
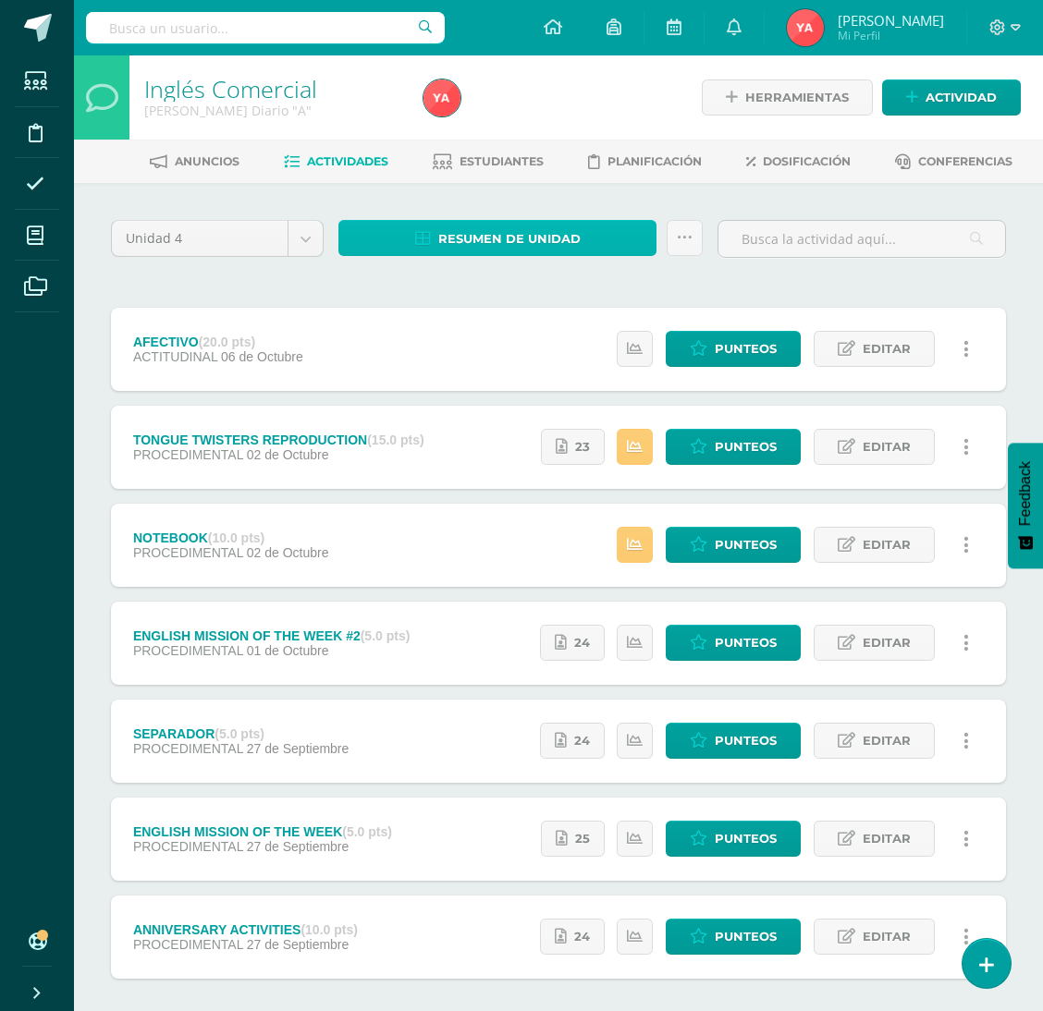
click at [403, 251] on link "Resumen de unidad" at bounding box center [497, 238] width 318 height 36
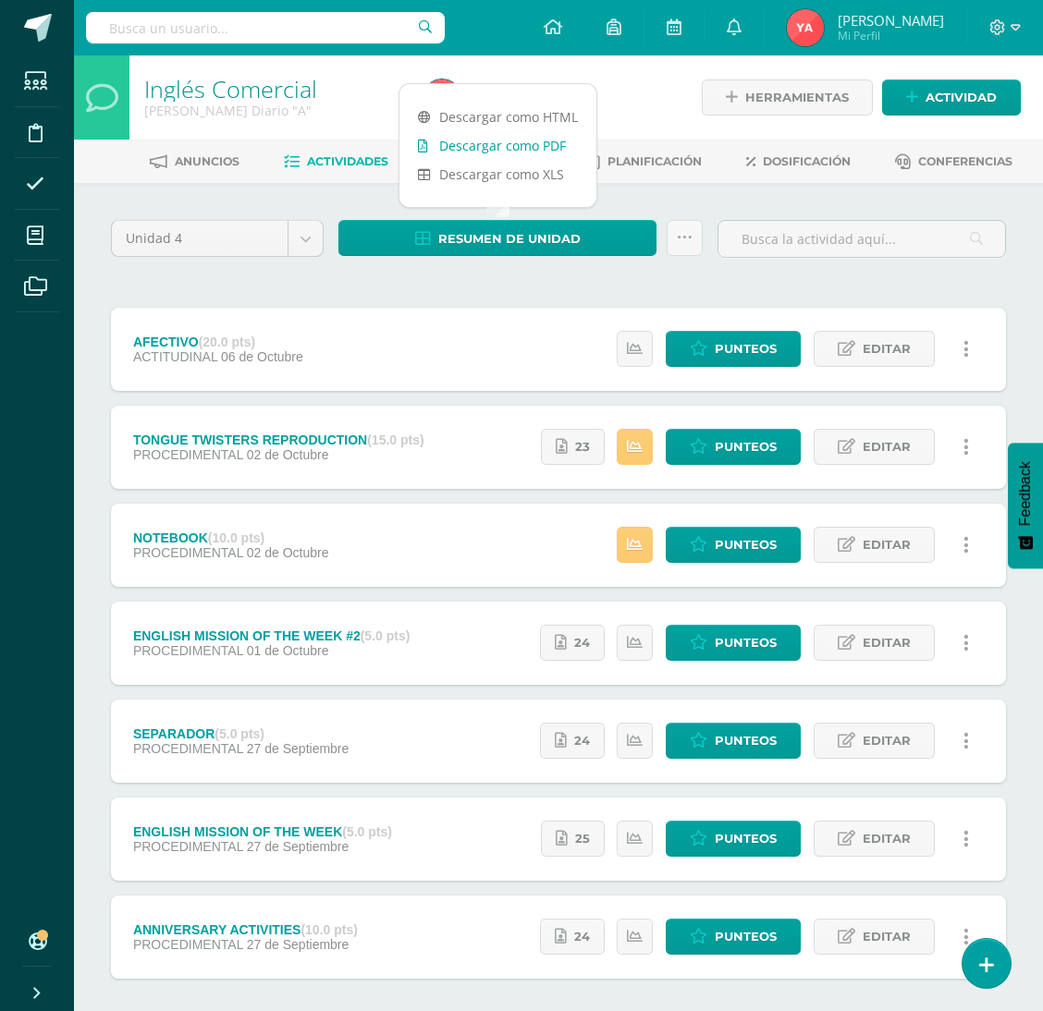
click at [534, 140] on link "Descargar como PDF" at bounding box center [497, 145] width 197 height 29
click at [741, 188] on div "Unidad 4 Unidad 1 Unidad 2 Unidad 3 Unidad 4 Resumen de unidad Subir actividade…" at bounding box center [558, 642] width 969 height 919
click at [520, 158] on span "Estudiantes" at bounding box center [501, 161] width 84 height 14
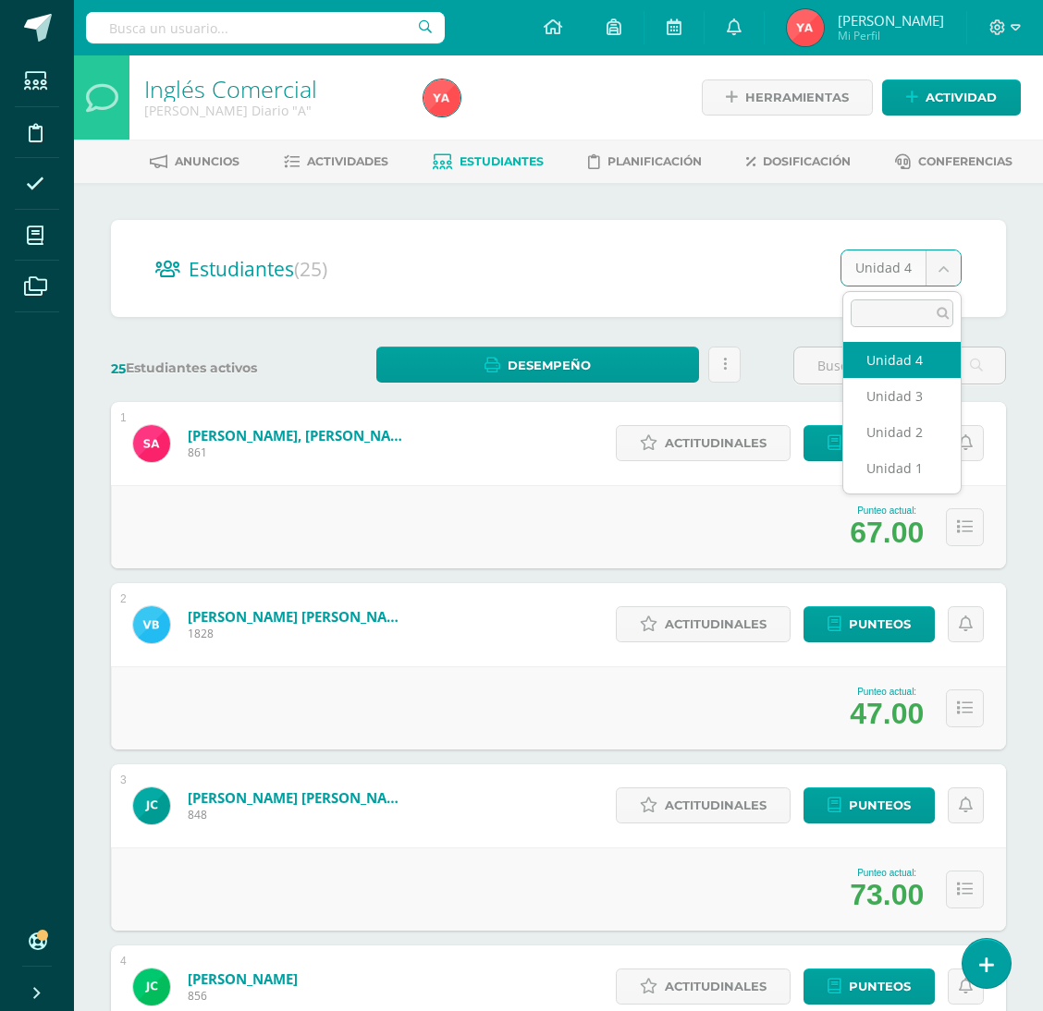
select select "/dashboard/teacher/section/1952/students/?unit=68704"
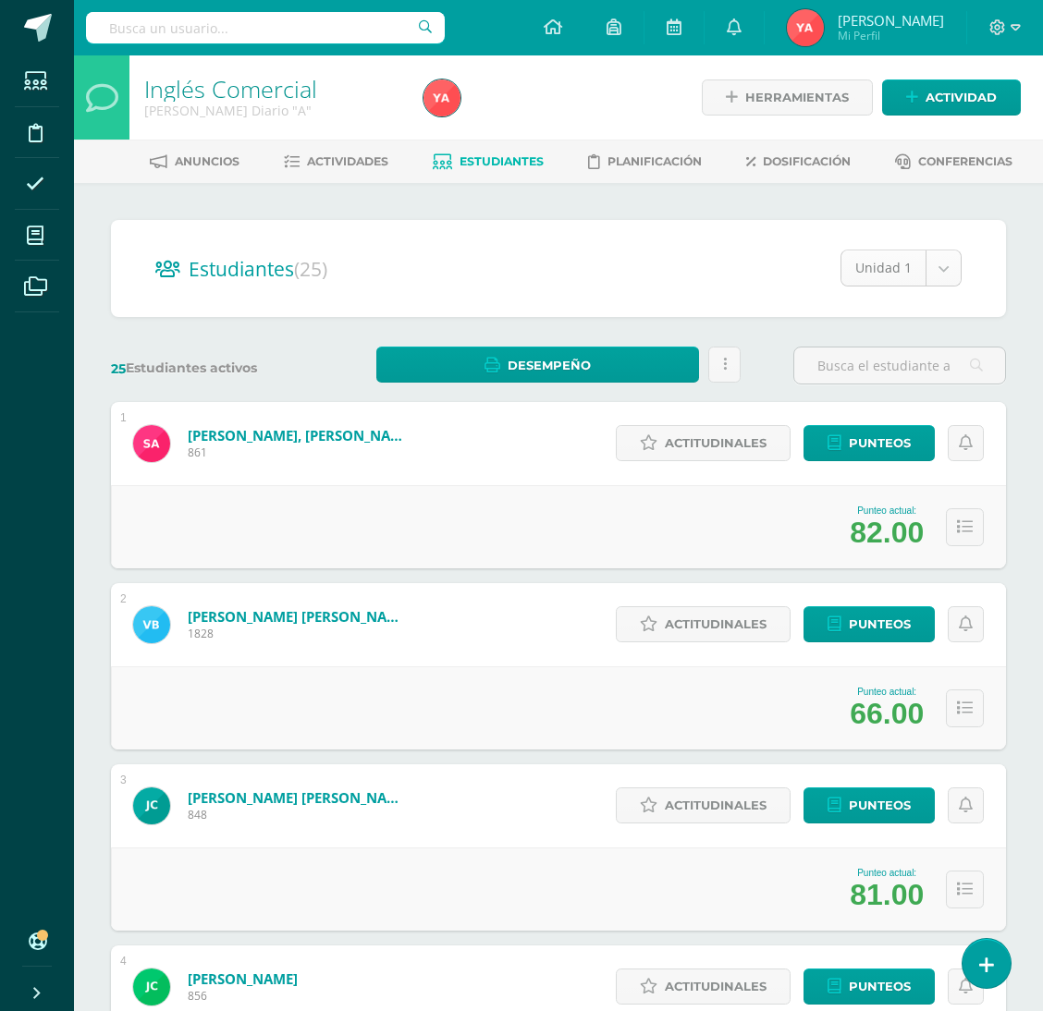
click at [935, 250] on div "Unidad 1" at bounding box center [900, 268] width 121 height 37
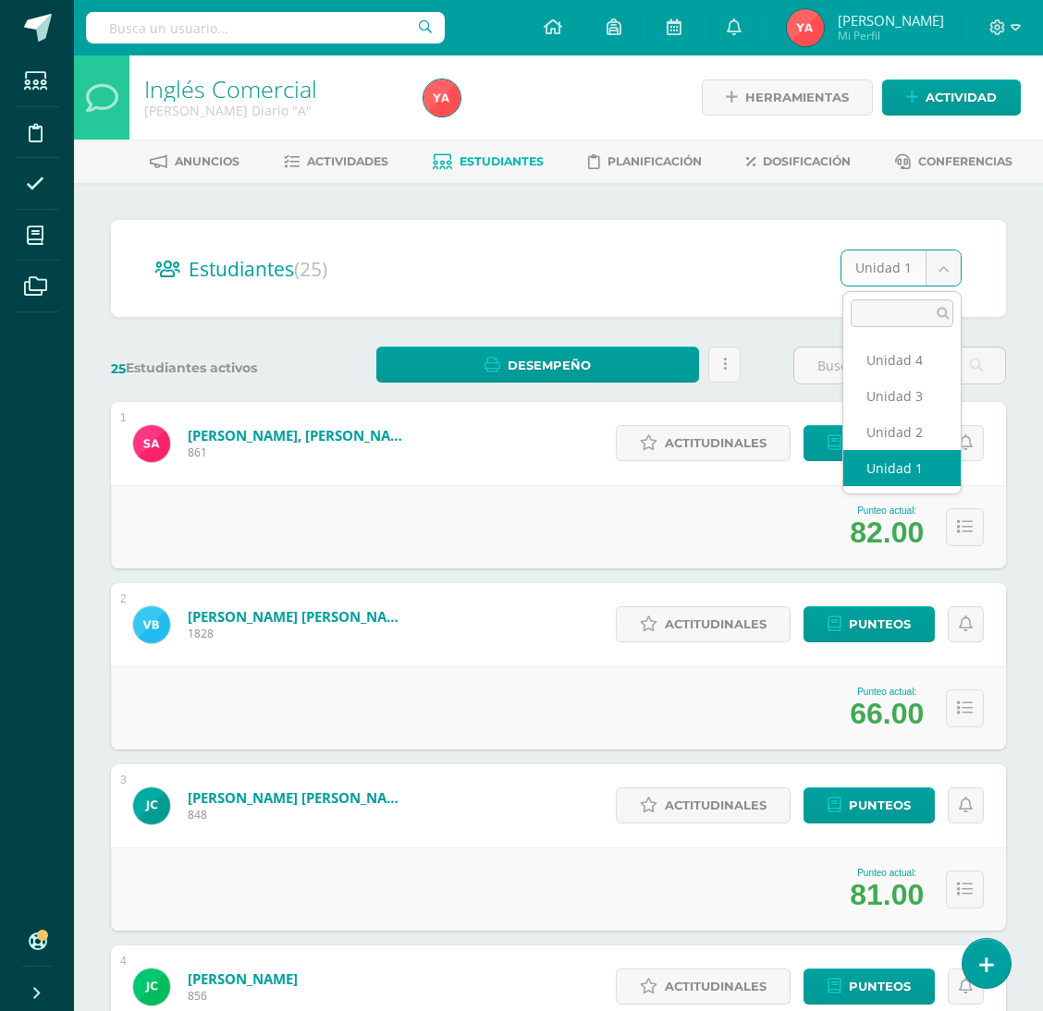
select select "/dashboard/teacher/section/1952/students/?unit=68705"
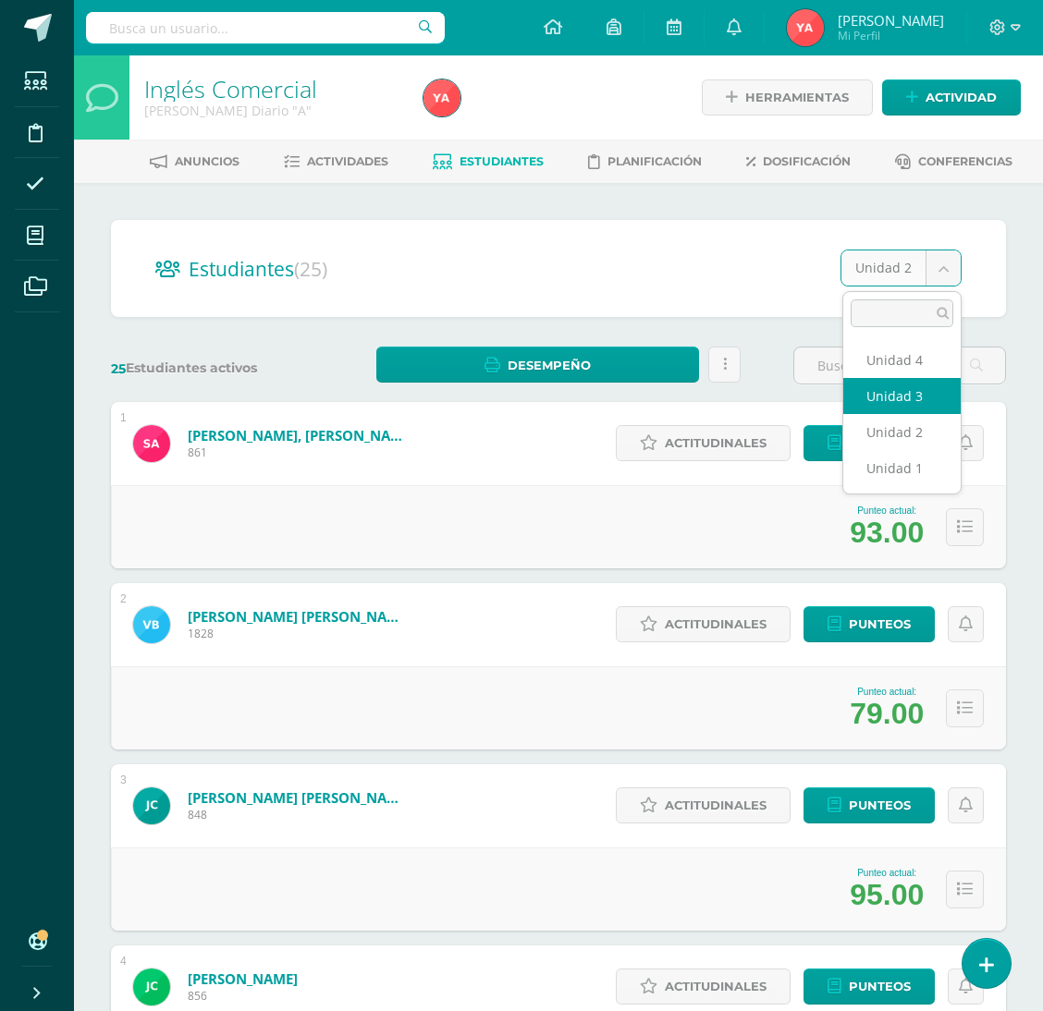
select select "/dashboard/teacher/section/1952/students/?unit=68708"
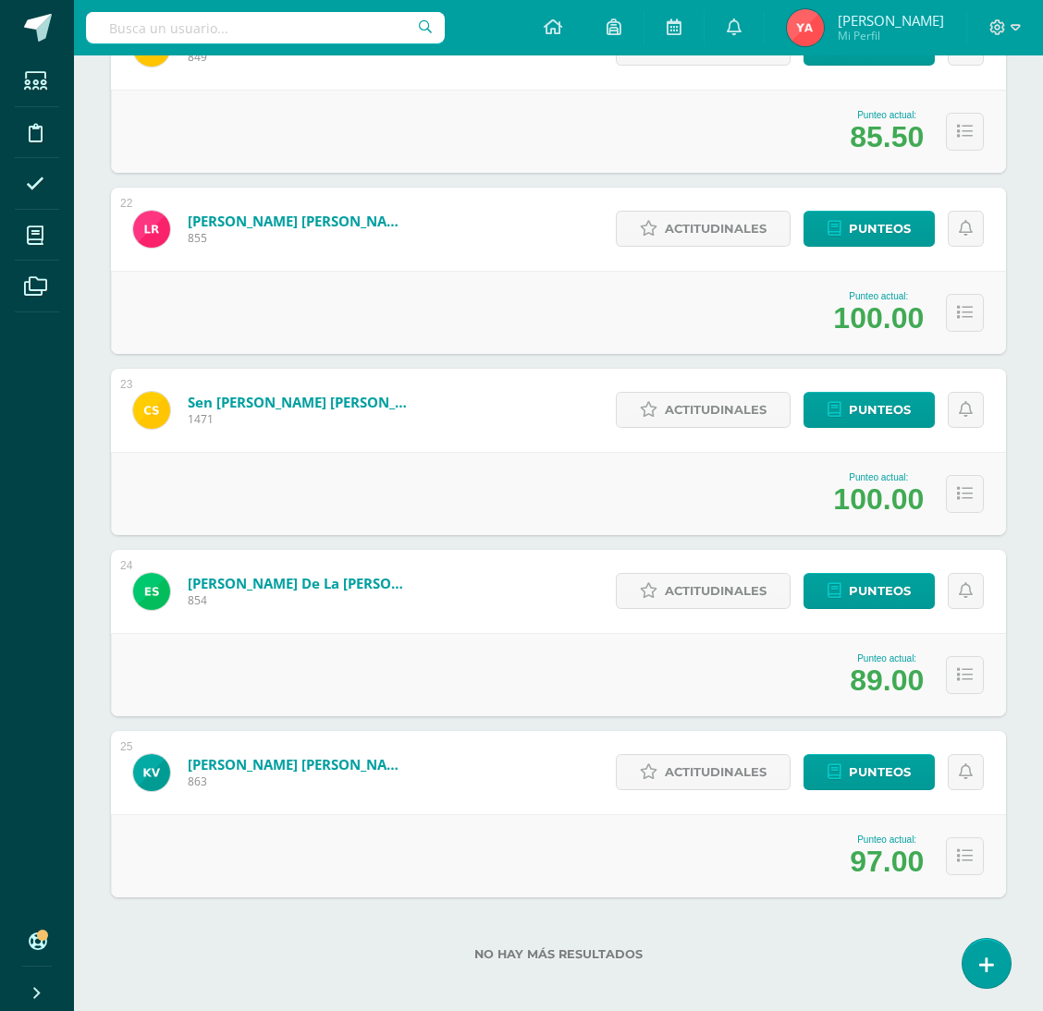
scroll to position [4021, 0]
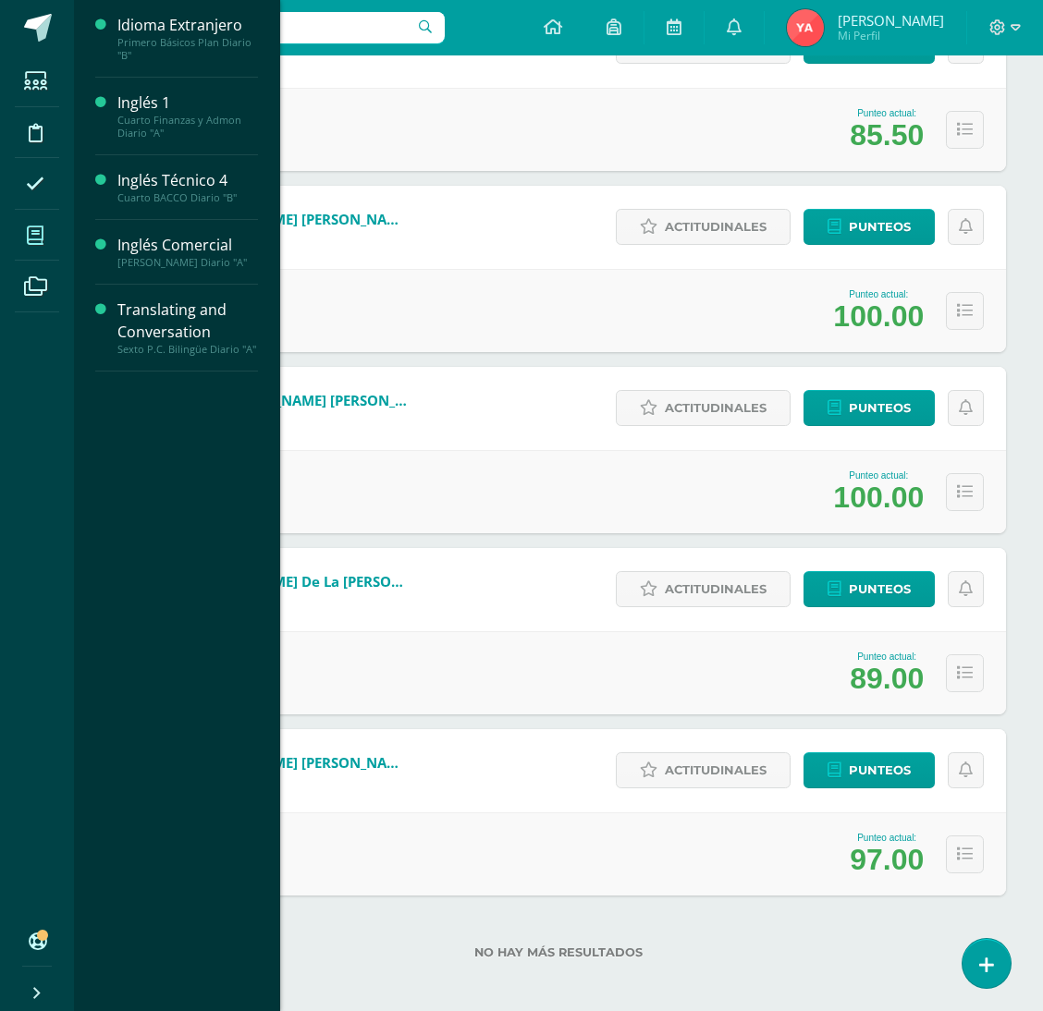
click at [38, 236] on icon at bounding box center [35, 235] width 17 height 18
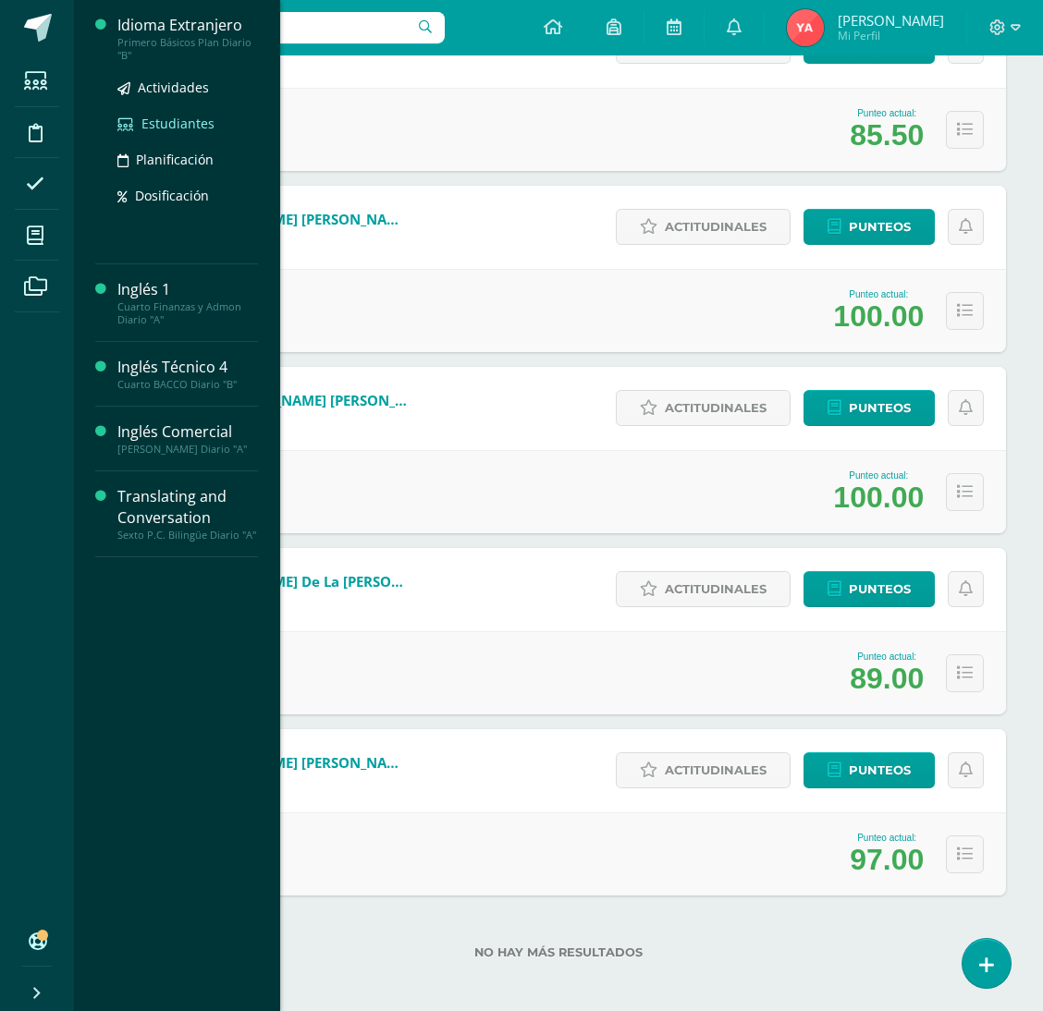
click at [163, 132] on link "Estudiantes" at bounding box center [187, 123] width 141 height 21
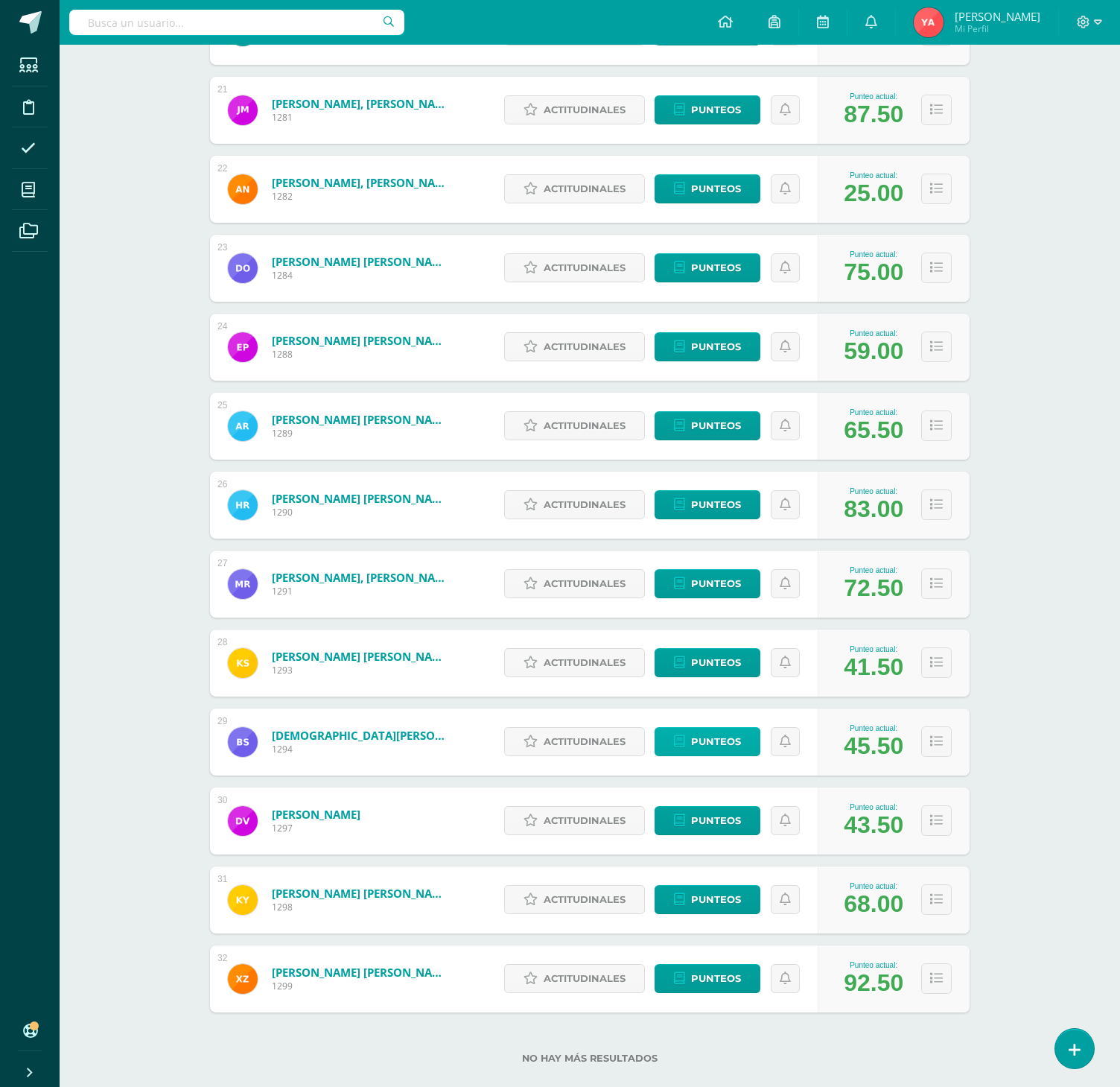
scroll to position [1853, 0]
